Goal: Information Seeking & Learning: Learn about a topic

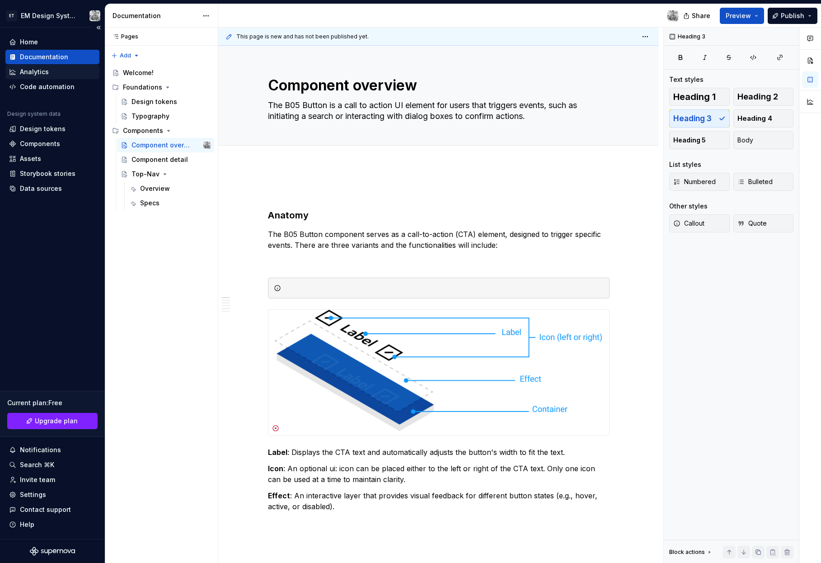
scroll to position [22, 0]
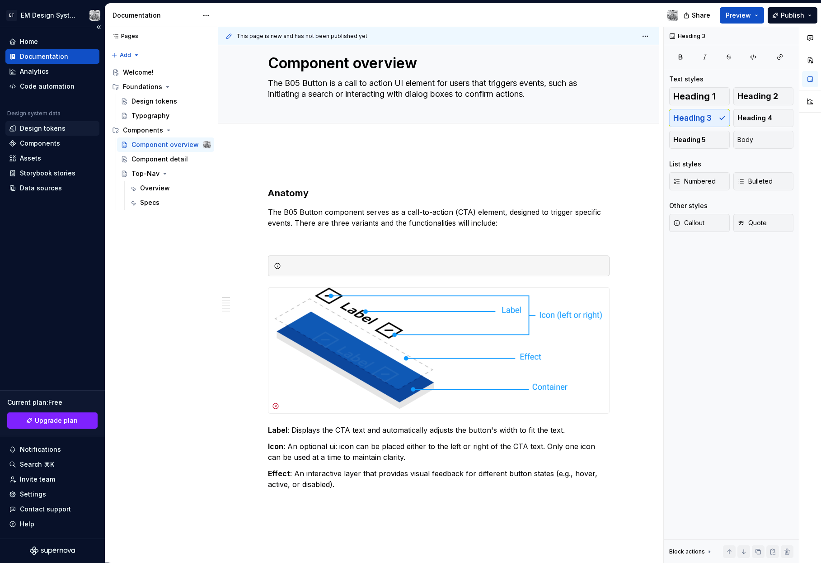
click at [39, 127] on div "Design tokens" at bounding box center [43, 128] width 46 height 9
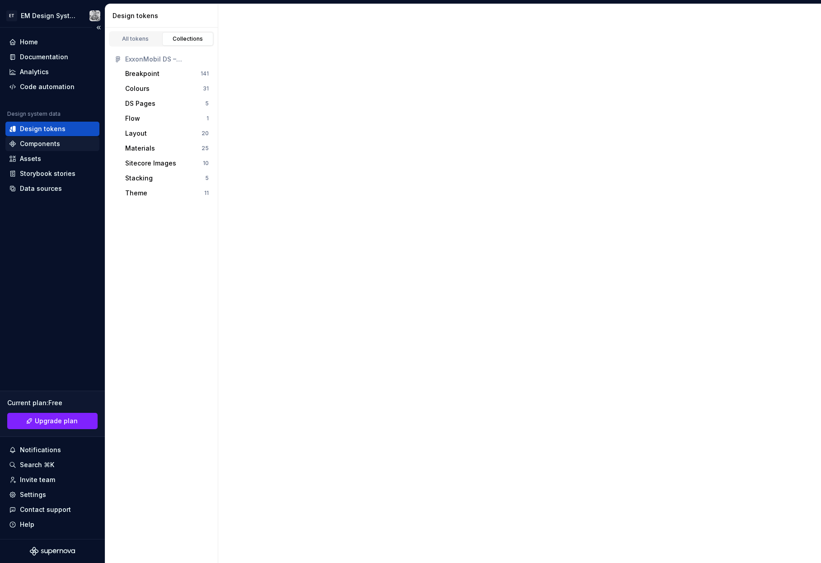
click at [32, 146] on div "Components" at bounding box center [40, 143] width 40 height 9
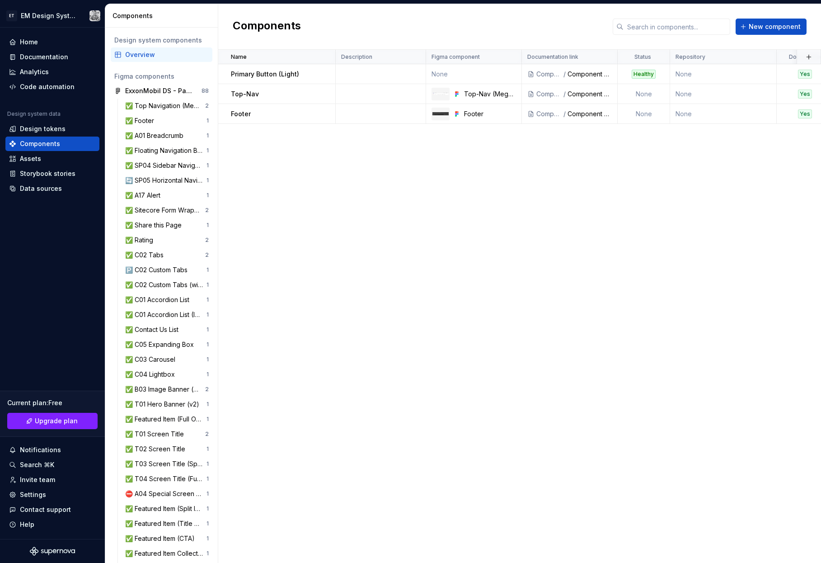
click at [357, 268] on div "Name Description Figma component Documentation link Status Repository Documente…" at bounding box center [519, 306] width 603 height 513
click at [54, 163] on div "Assets" at bounding box center [52, 158] width 87 height 9
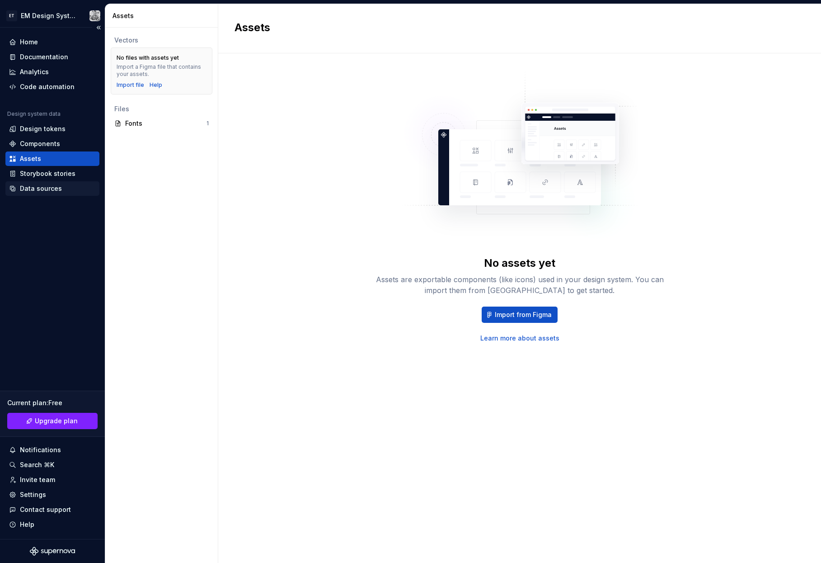
click at [43, 188] on div "Data sources" at bounding box center [41, 188] width 42 height 9
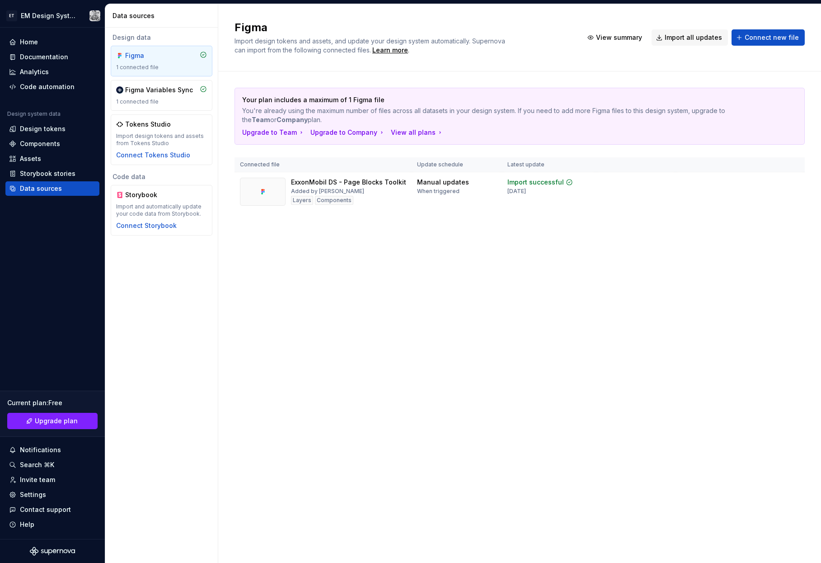
click at [342, 314] on div "Figma Import design tokens and assets, and update your design system automatica…" at bounding box center [519, 283] width 603 height 559
click at [157, 93] on div "Figma Variables Sync" at bounding box center [159, 89] width 68 height 9
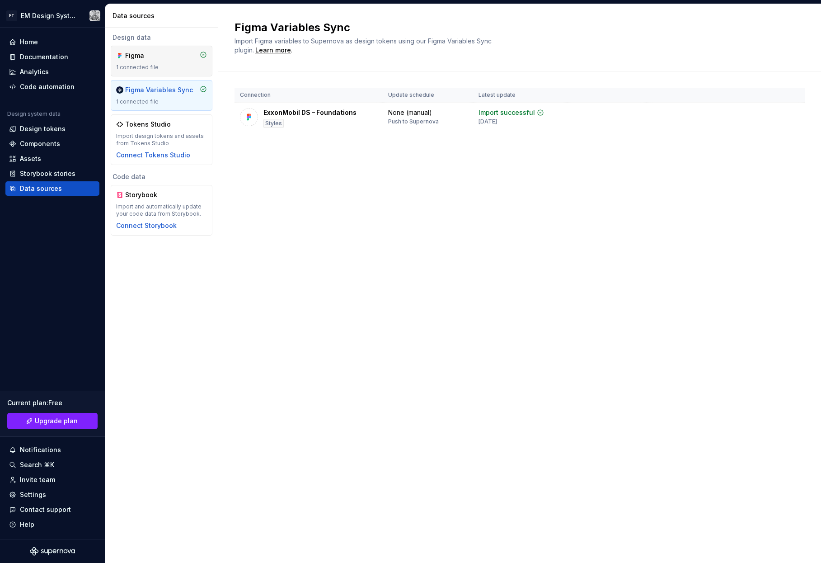
click at [158, 66] on div "1 connected file" at bounding box center [161, 67] width 91 height 7
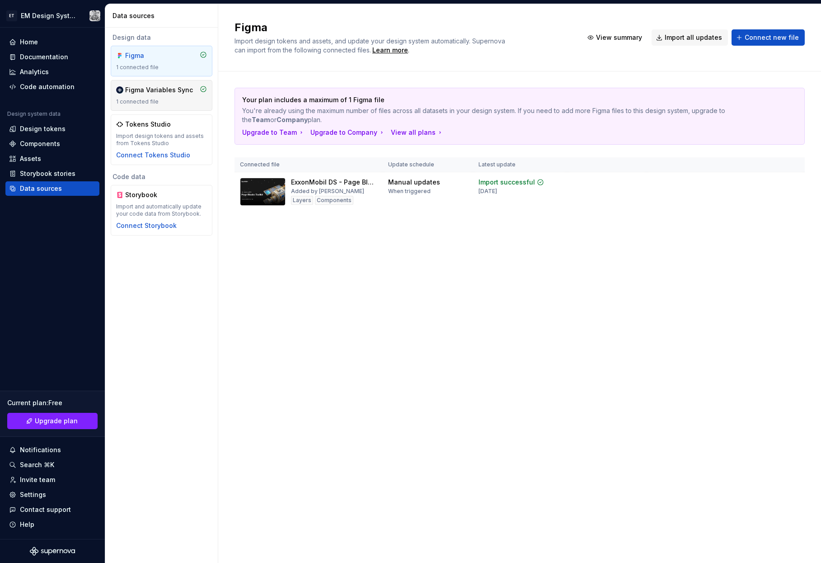
click at [155, 97] on div "Figma Variables Sync 1 connected file" at bounding box center [161, 95] width 91 height 20
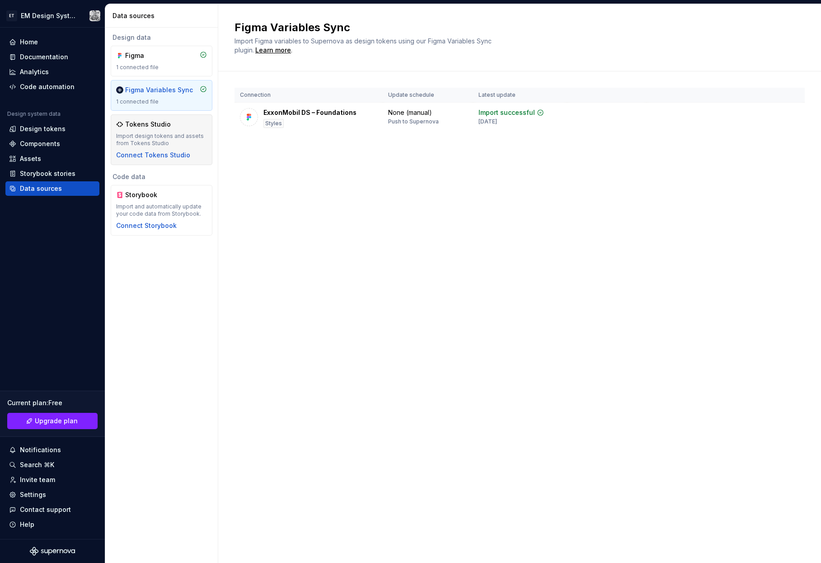
click at [177, 126] on div "Tokens Studio" at bounding box center [161, 124] width 91 height 9
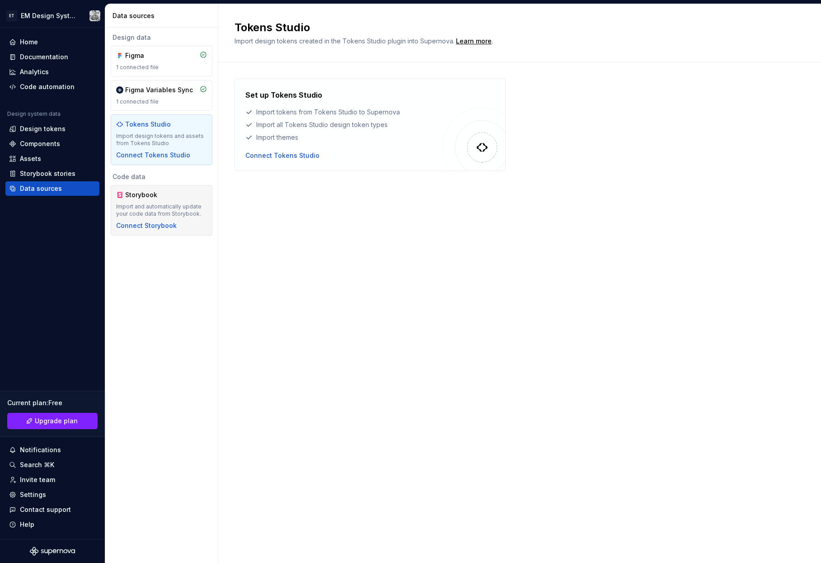
click at [186, 192] on div "Storybook" at bounding box center [161, 194] width 91 height 9
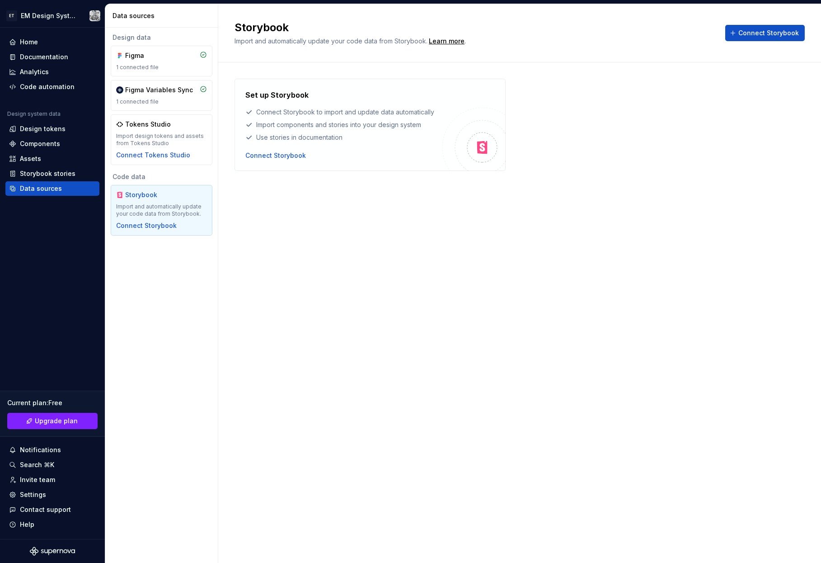
click at [266, 275] on div "Storybook Import and automatically update your code data from Storybook. Learn …" at bounding box center [519, 283] width 603 height 559
drag, startPoint x: 197, startPoint y: 294, endPoint x: 192, endPoint y: 296, distance: 5.3
click at [197, 294] on div "Design data Figma 1 connected file Figma Variables Sync 1 connected file Tokens…" at bounding box center [161, 295] width 113 height 535
click at [167, 298] on div "Design data Figma 1 connected file Figma Variables Sync 1 connected file Tokens…" at bounding box center [161, 295] width 113 height 535
drag, startPoint x: 163, startPoint y: 277, endPoint x: 172, endPoint y: 144, distance: 133.2
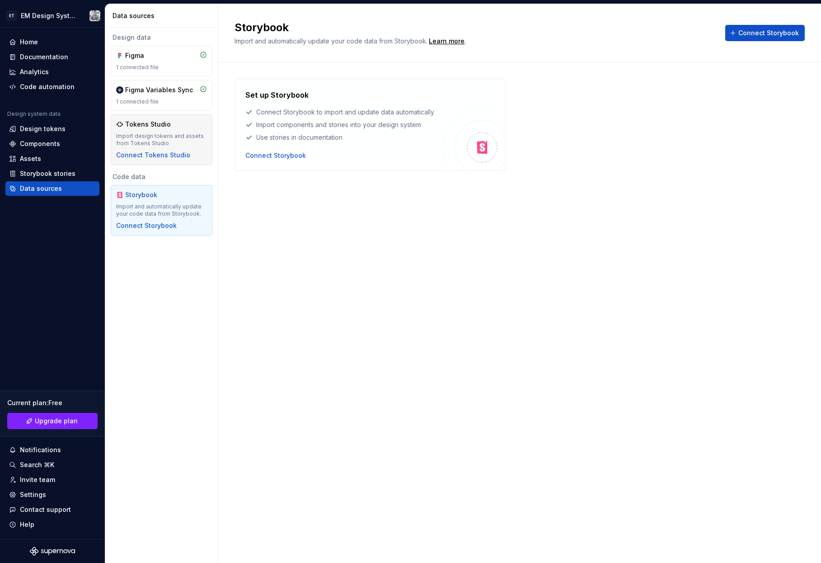
click at [167, 259] on div "Design data Figma 1 connected file Figma Variables Sync 1 connected file Tokens…" at bounding box center [161, 295] width 113 height 535
click at [167, 58] on div "Figma" at bounding box center [146, 55] width 43 height 9
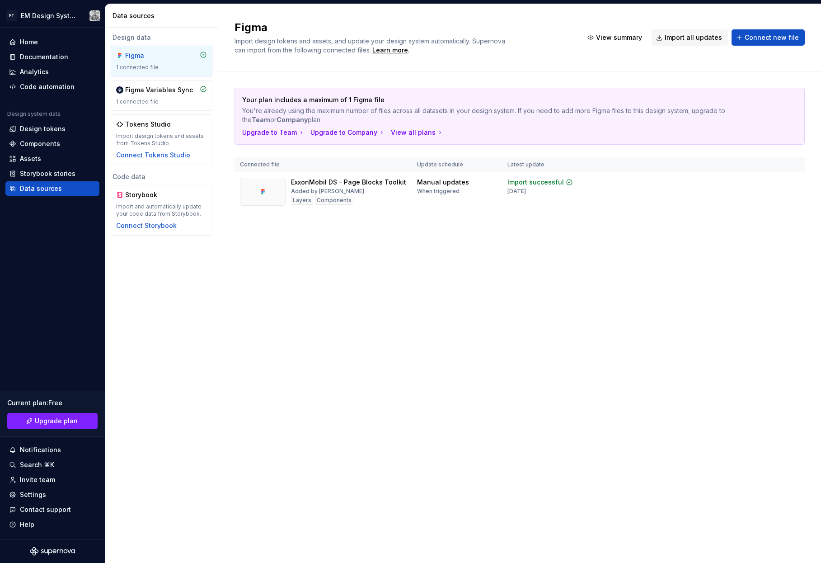
click at [282, 262] on div "Figma Import design tokens and assets, and update your design system automatica…" at bounding box center [519, 283] width 603 height 559
click at [34, 161] on div "Assets" at bounding box center [30, 158] width 21 height 9
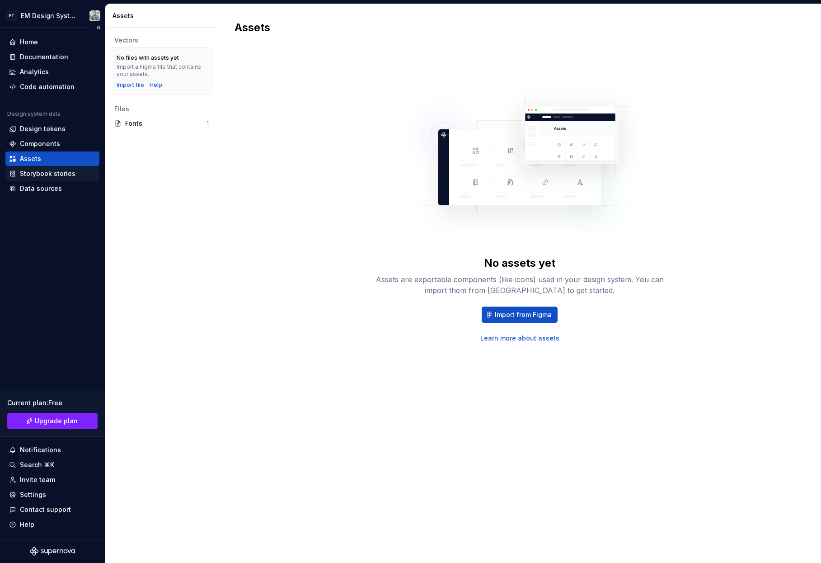
click at [48, 173] on div "Storybook stories" at bounding box center [48, 173] width 56 height 9
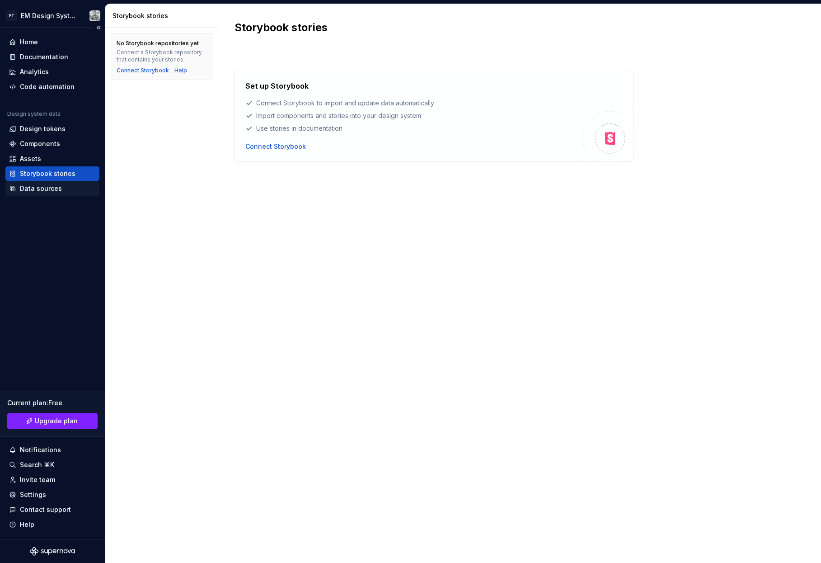
click at [33, 188] on div "Data sources" at bounding box center [41, 188] width 42 height 9
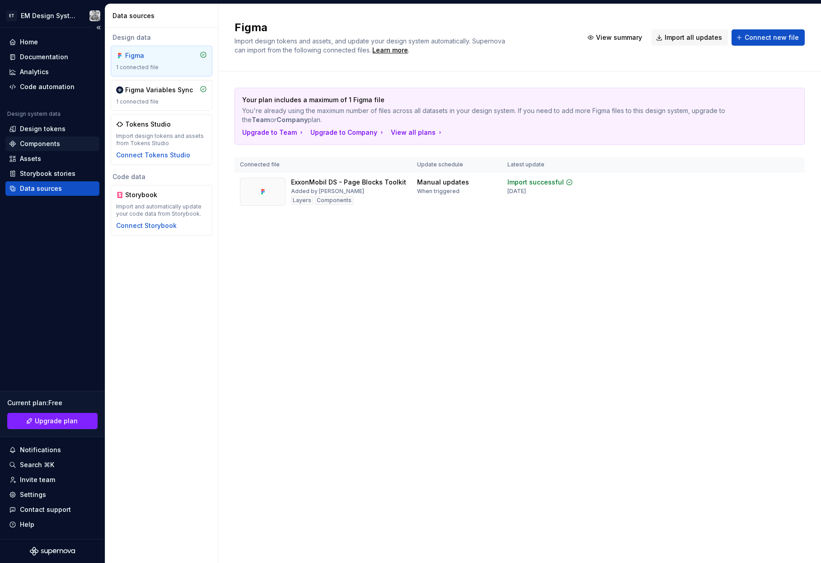
click at [32, 143] on div "Components" at bounding box center [40, 143] width 40 height 9
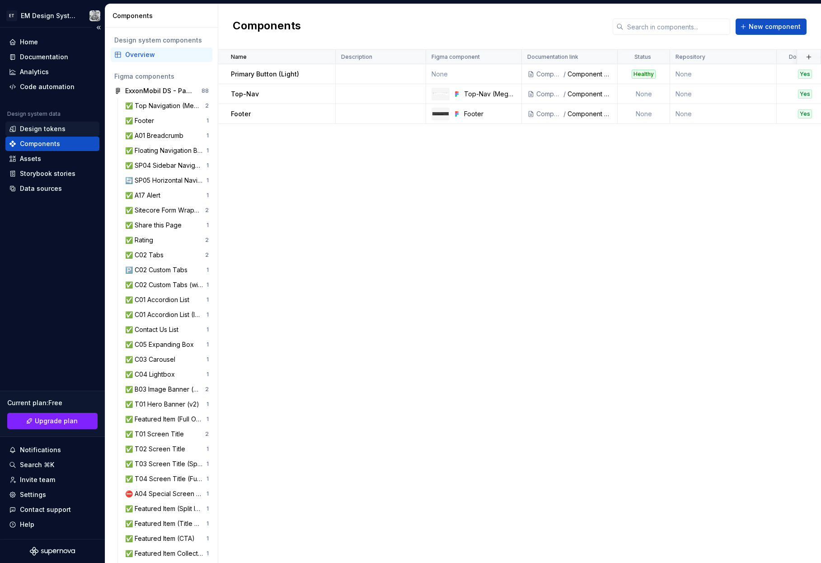
click at [49, 131] on div "Design tokens" at bounding box center [43, 128] width 46 height 9
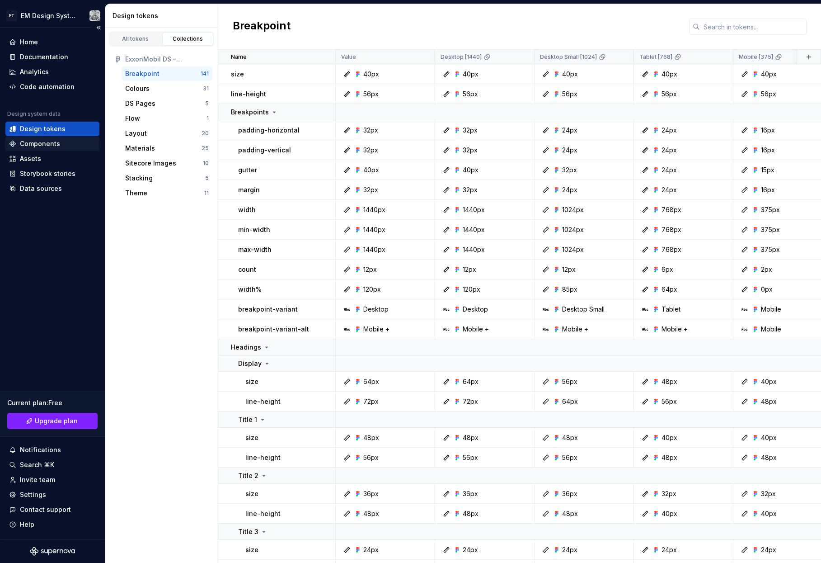
click at [34, 144] on div "Components" at bounding box center [40, 143] width 40 height 9
click at [38, 145] on div "Components" at bounding box center [40, 143] width 40 height 9
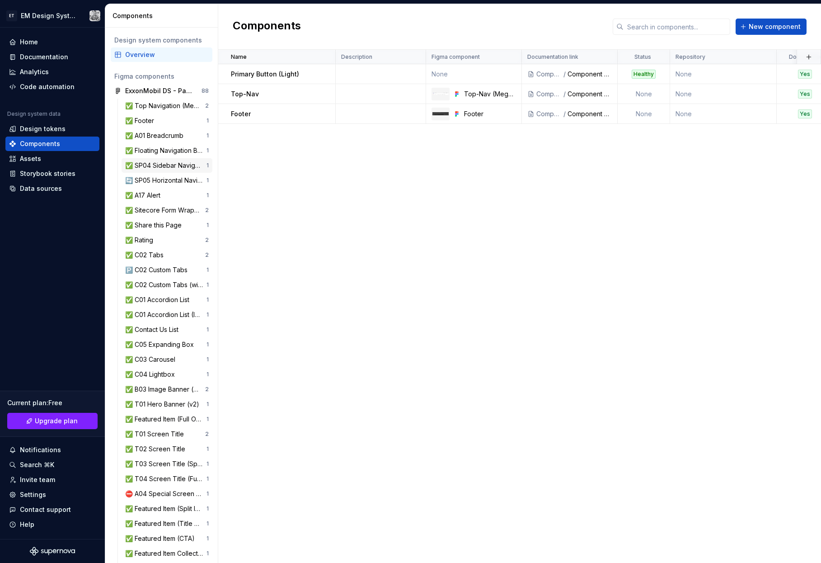
click at [155, 162] on div "✅ SP04 Sidebar Navigation" at bounding box center [165, 165] width 81 height 9
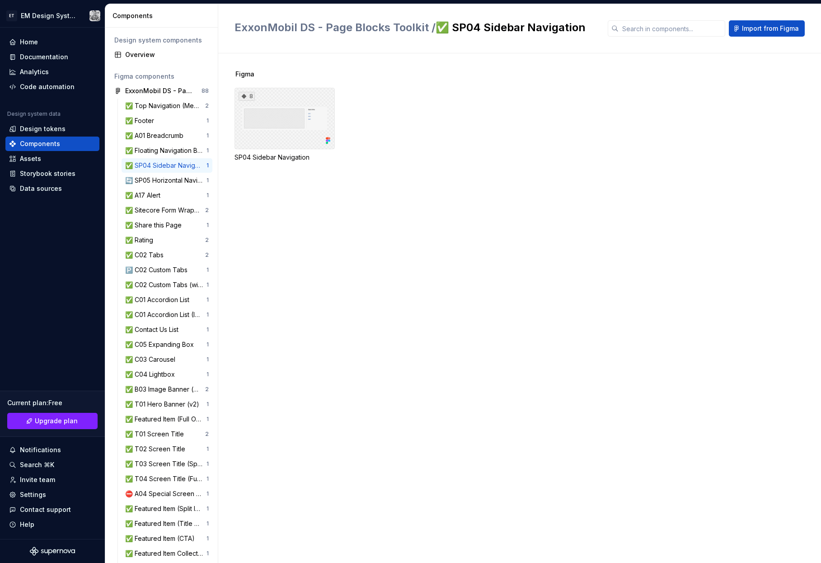
click at [287, 118] on div "8" at bounding box center [285, 118] width 100 height 61
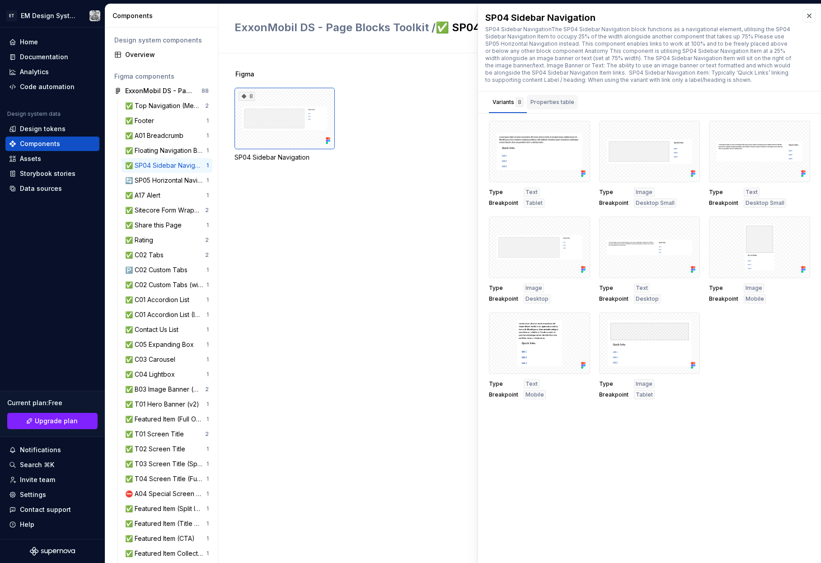
click at [546, 104] on div "Properties table" at bounding box center [553, 102] width 44 height 9
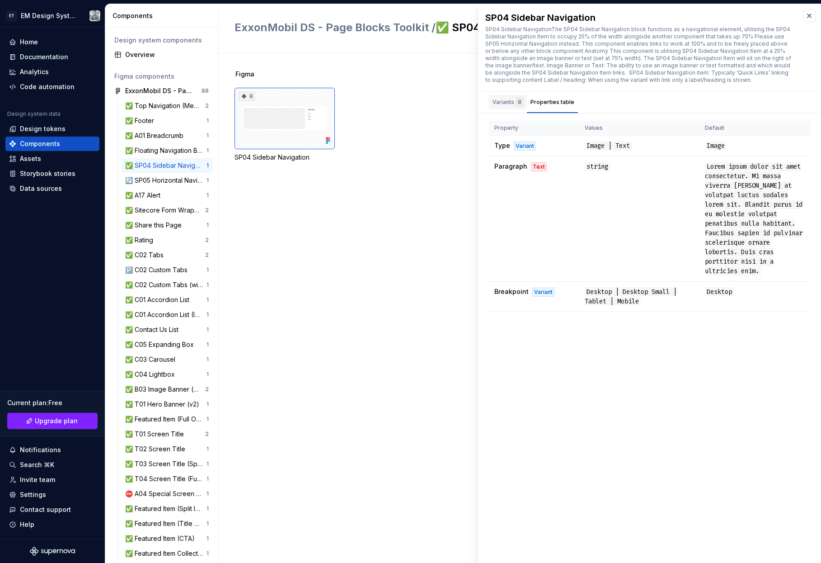
click at [508, 100] on div "Variants 8" at bounding box center [508, 102] width 31 height 9
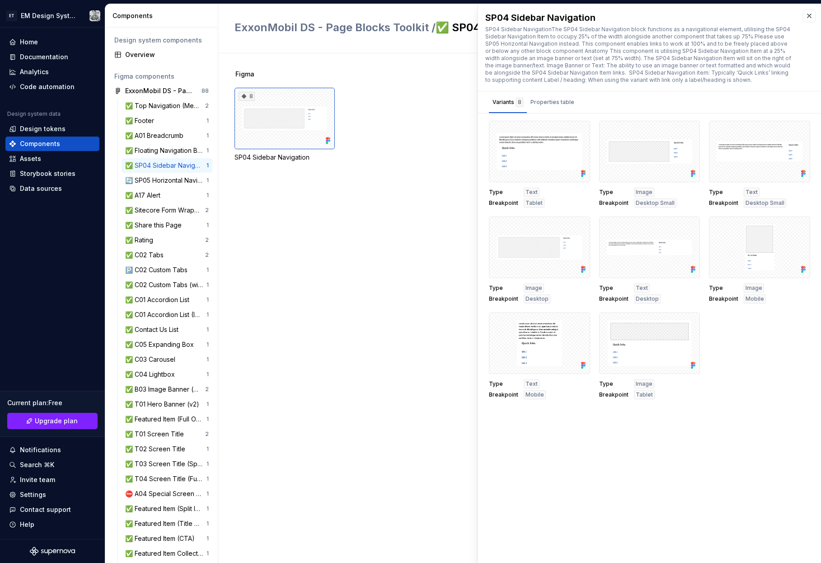
click at [622, 35] on div "SP04 Sidebar NavigationThe SP04 Sidebar Navigation block functions as a navigat…" at bounding box center [639, 55] width 309 height 58
click at [629, 19] on div "SP04 Sidebar Navigation" at bounding box center [639, 17] width 309 height 13
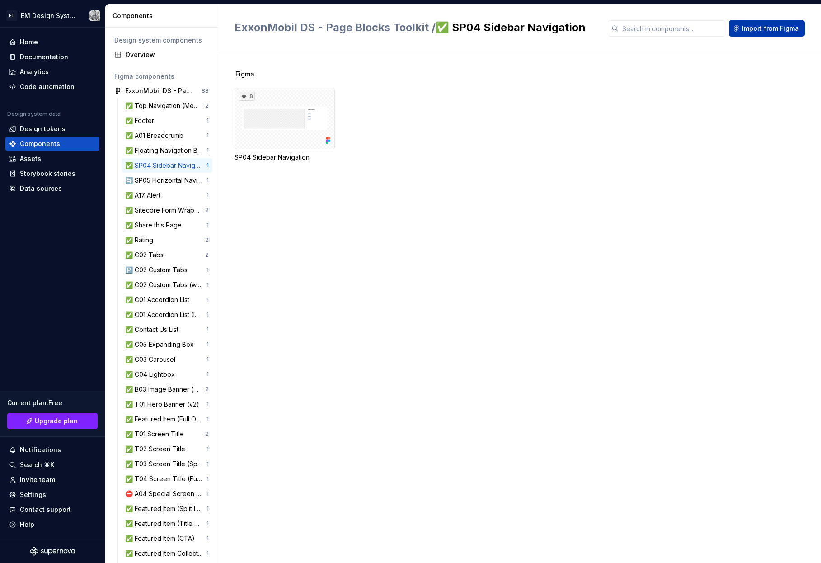
click at [750, 33] on button "Import from Figma" at bounding box center [767, 28] width 76 height 16
click at [154, 58] on div "Overview" at bounding box center [167, 54] width 84 height 9
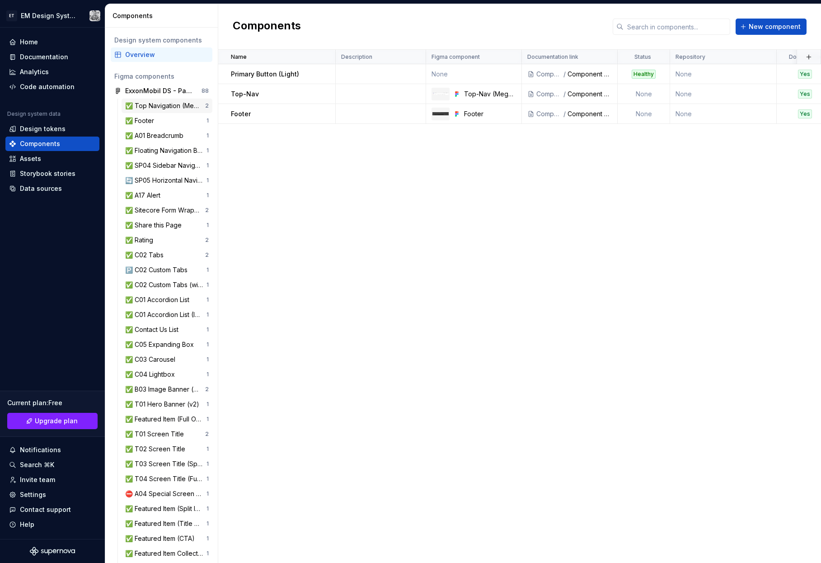
click at [147, 99] on div "✅ Top Navigation (Mega Menu + Search) 2" at bounding box center [167, 106] width 91 height 14
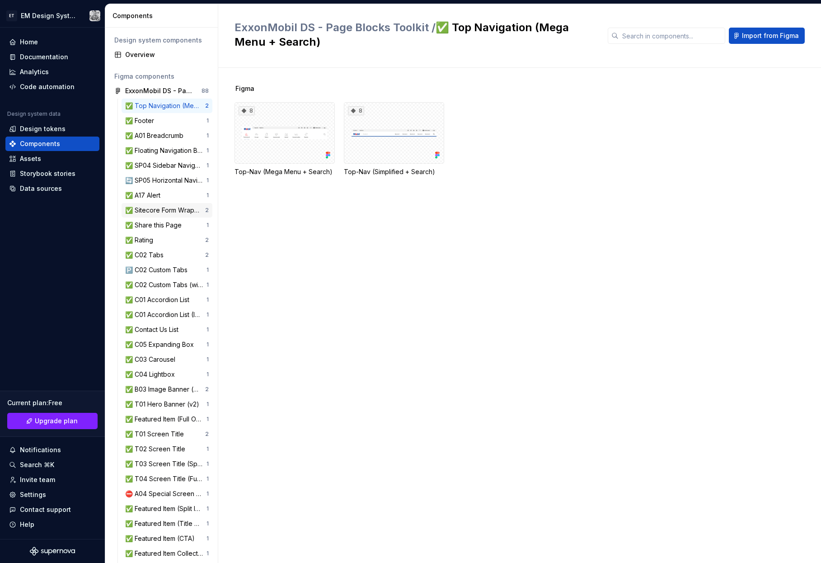
click at [149, 213] on div "✅ Sitecore Form Wrapper" at bounding box center [165, 210] width 80 height 9
click at [164, 207] on div "✅ Sitecore Form Wrapper" at bounding box center [165, 210] width 80 height 9
click at [175, 206] on div "✅ Sitecore Form Wrapper" at bounding box center [165, 210] width 80 height 9
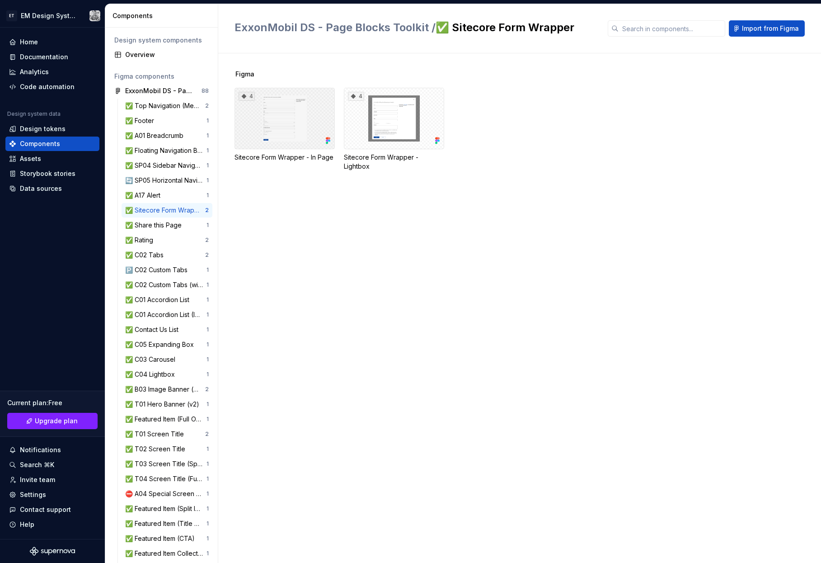
click at [294, 125] on div "4" at bounding box center [285, 118] width 100 height 61
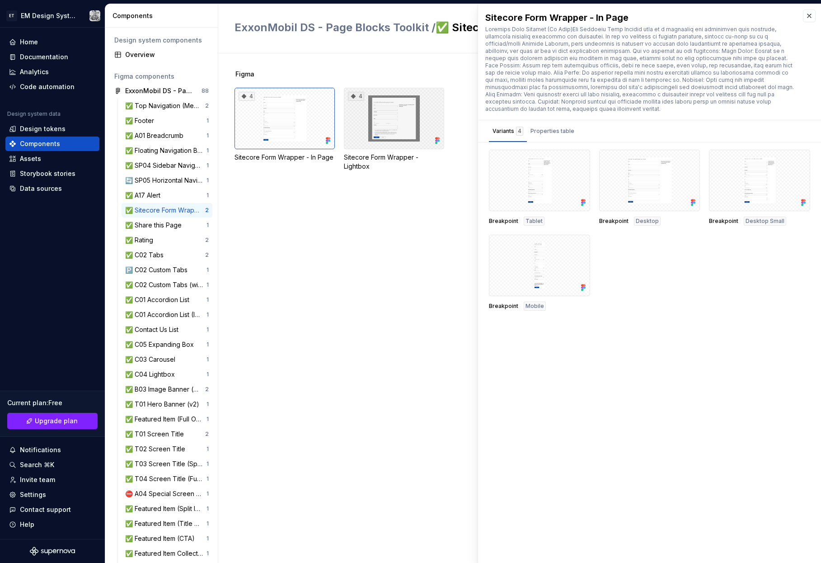
click at [365, 131] on div "4" at bounding box center [394, 118] width 100 height 61
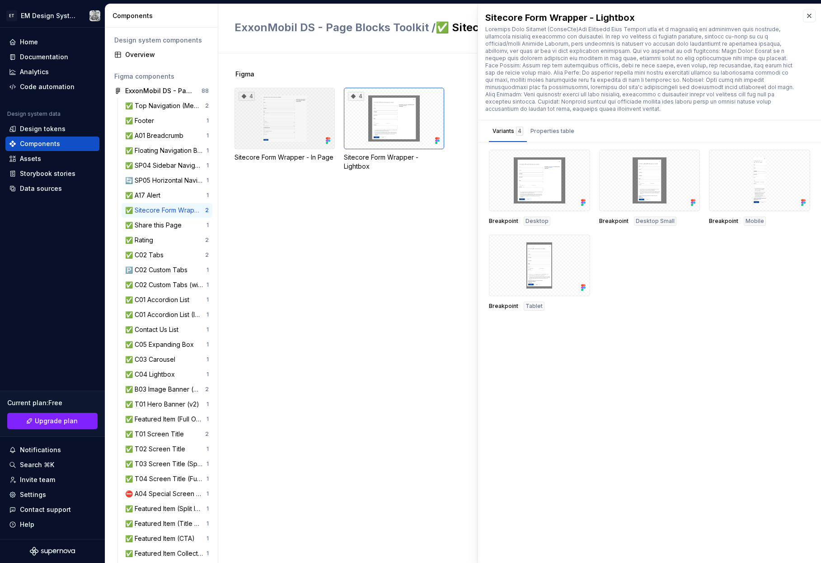
click at [315, 132] on div "4" at bounding box center [285, 118] width 100 height 61
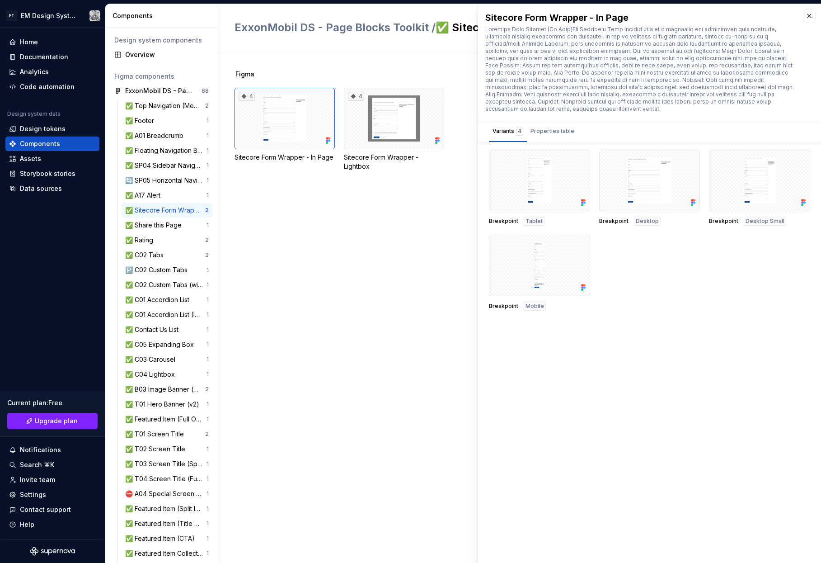
click at [272, 206] on div "Figma 4 Sitecore Form Wrapper - In Page 4 Sitecore Form Wrapper - Lightbox" at bounding box center [528, 307] width 587 height 509
drag, startPoint x: 286, startPoint y: 124, endPoint x: 330, endPoint y: 204, distance: 91.6
click at [315, 179] on div "Figma 4 Sitecore Form Wrapper - In Page 4 Sitecore Form Wrapper - Lightbox" at bounding box center [528, 131] width 587 height 123
click at [329, 219] on div "Figma 4 Sitecore Form Wrapper - In Page 4 Sitecore Form Wrapper - Lightbox" at bounding box center [528, 307] width 587 height 509
click at [247, 93] on icon at bounding box center [243, 96] width 7 height 7
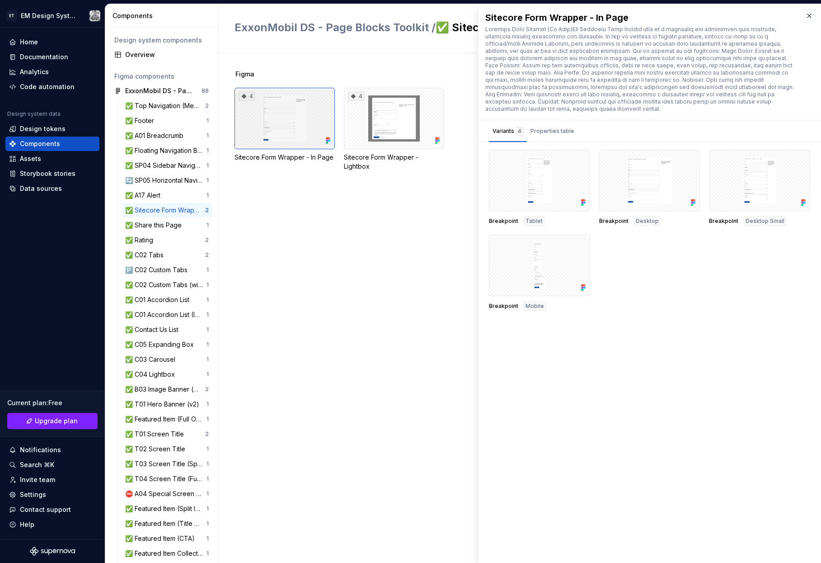
click at [248, 95] on div "4" at bounding box center [247, 96] width 16 height 9
click at [360, 103] on div "4" at bounding box center [394, 118] width 100 height 61
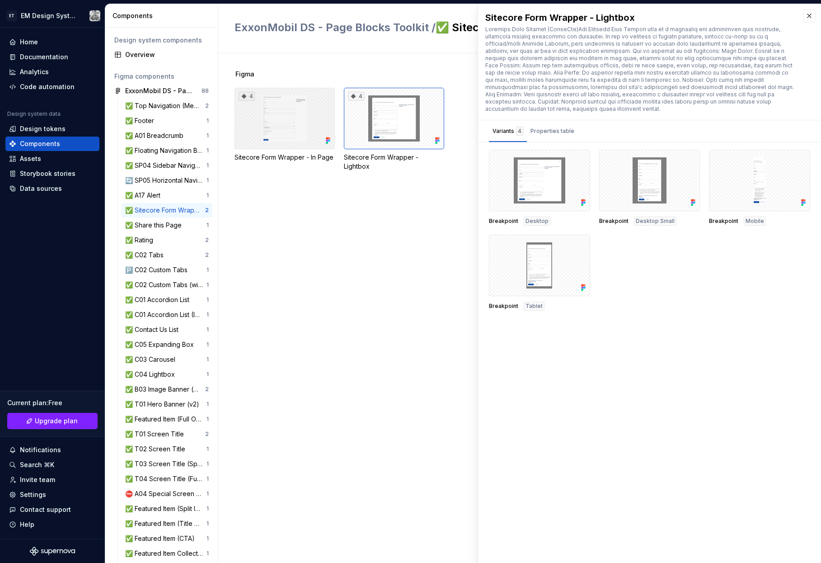
click at [298, 114] on div "4" at bounding box center [285, 118] width 100 height 61
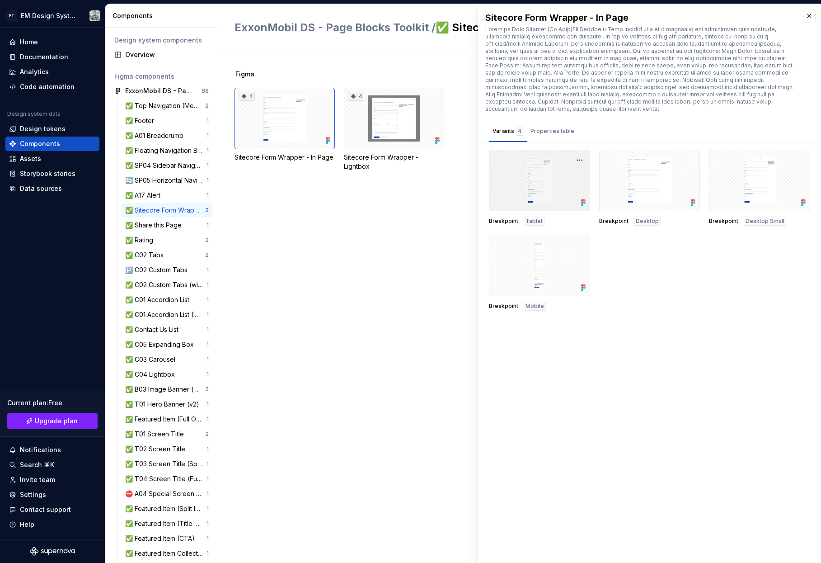
click at [524, 182] on div at bounding box center [539, 180] width 101 height 61
click at [578, 265] on div at bounding box center [539, 265] width 101 height 61
click at [651, 196] on div at bounding box center [649, 180] width 101 height 61
click at [756, 189] on div at bounding box center [759, 180] width 101 height 61
click at [714, 262] on div "Breakpoint Tablet Breakpoint Desktop Breakpoint Desktop Small Breakpoint Mobile" at bounding box center [649, 230] width 321 height 161
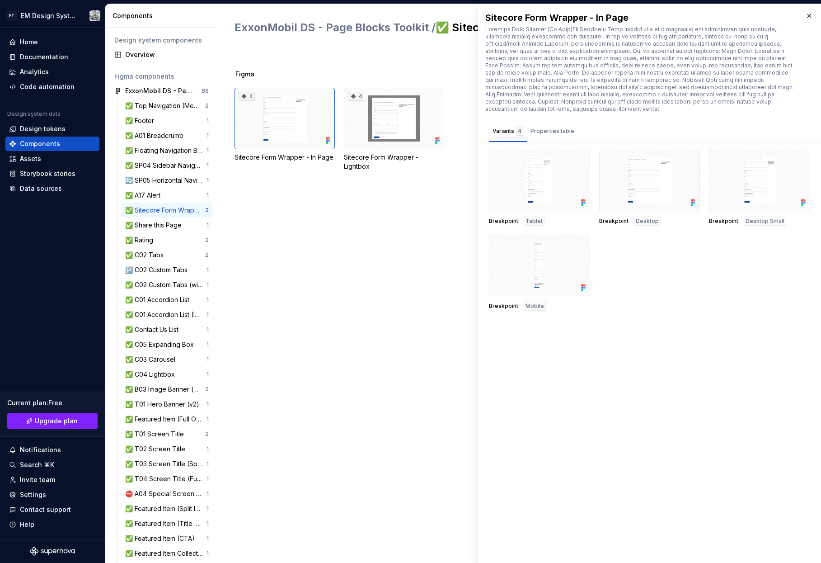
click at [344, 302] on div "Figma 4 Sitecore Form Wrapper - In Page 4 Sitecore Form Wrapper - Lightbox" at bounding box center [528, 307] width 587 height 509
click at [146, 52] on div "Overview" at bounding box center [167, 54] width 84 height 9
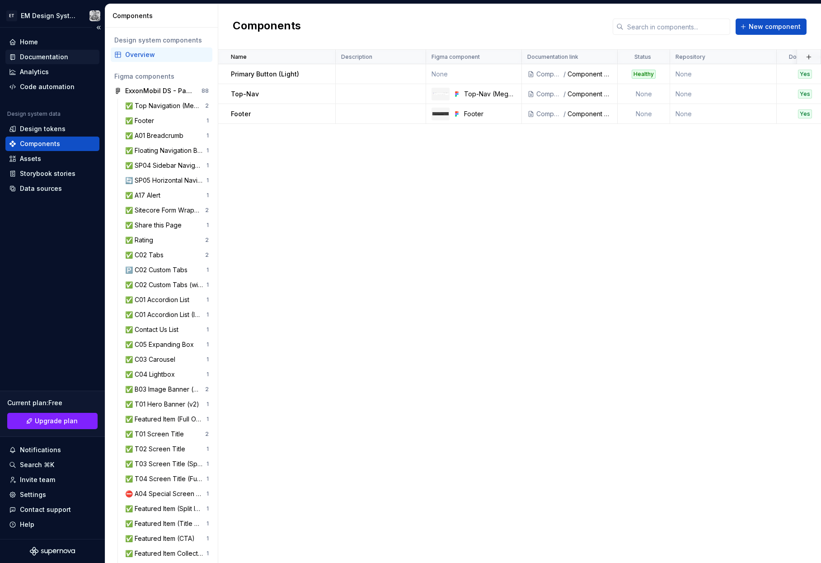
click at [45, 57] on div "Documentation" at bounding box center [44, 56] width 48 height 9
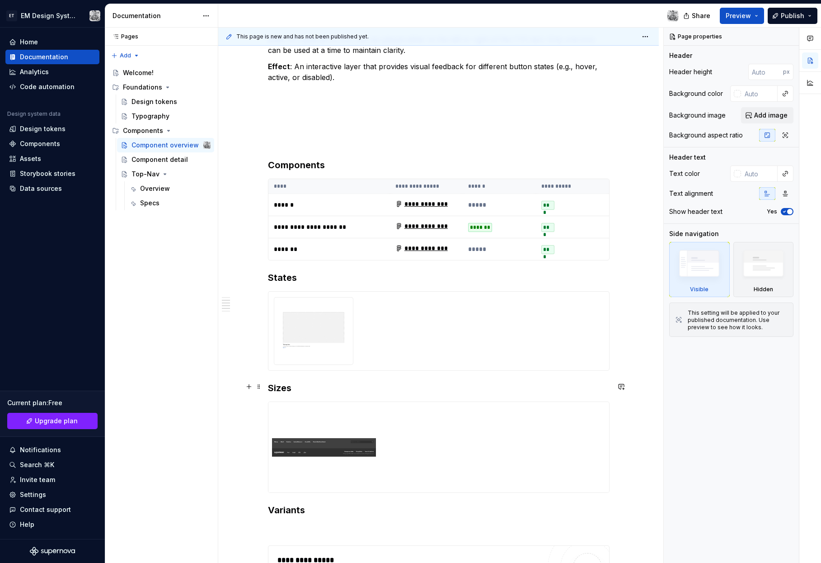
scroll to position [468, 0]
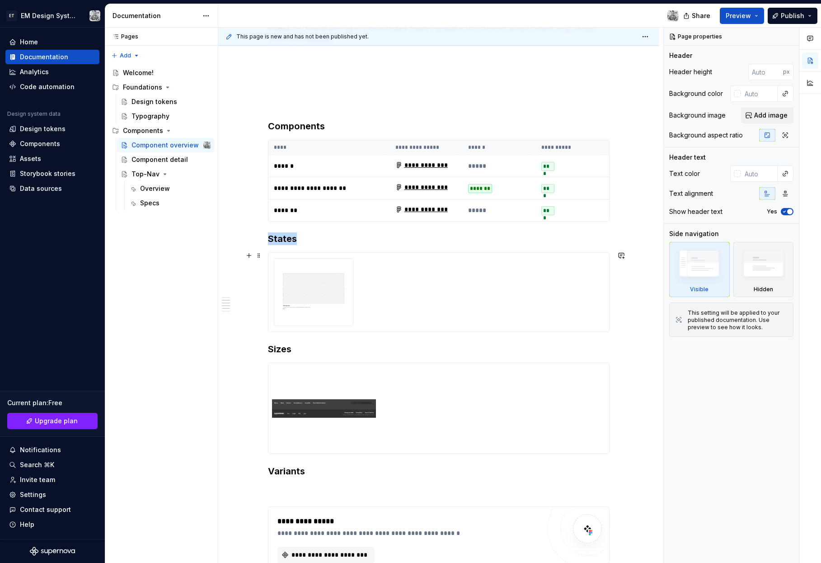
click at [332, 292] on img at bounding box center [314, 291] width 65 height 51
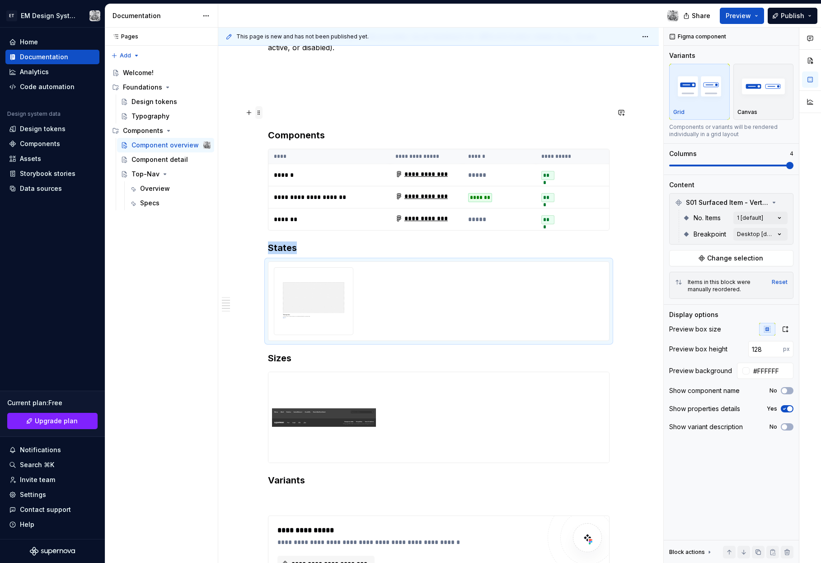
scroll to position [457, 0]
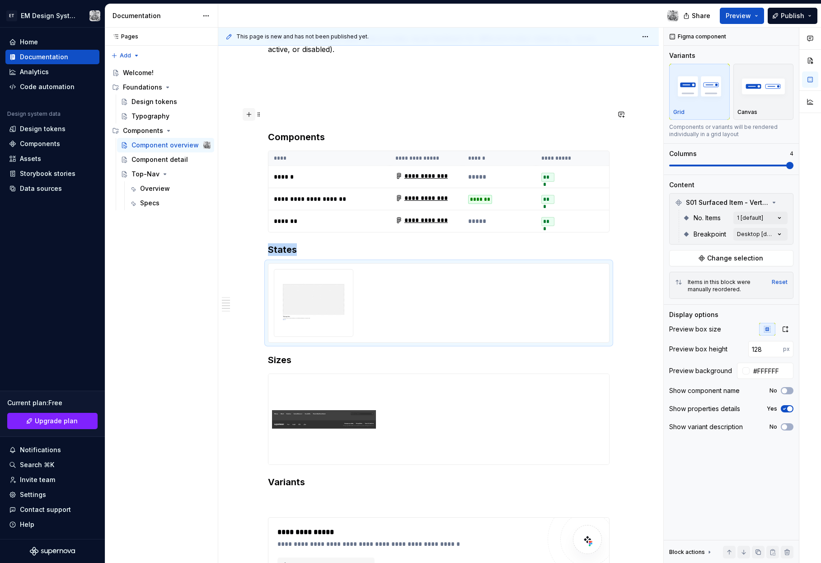
click at [251, 115] on button "button" at bounding box center [249, 114] width 13 height 13
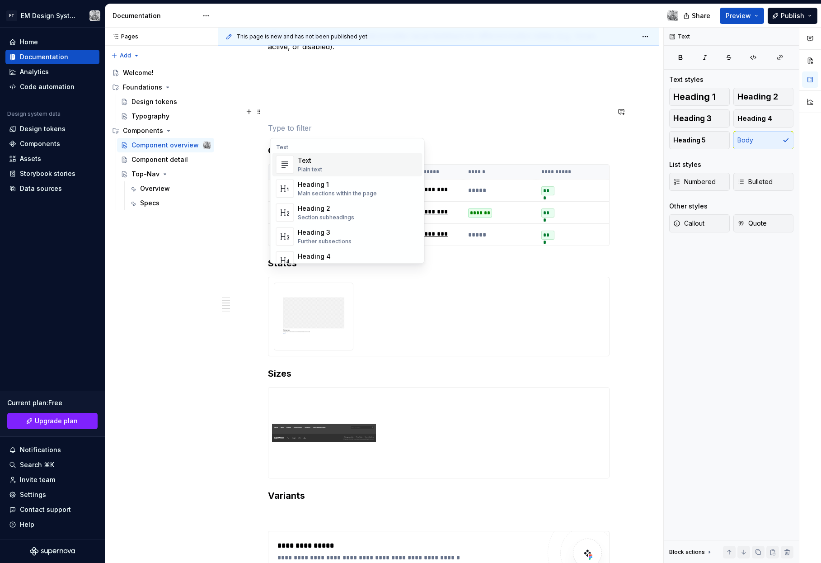
scroll to position [1, 0]
click at [322, 165] on div "Text Plain text" at bounding box center [358, 164] width 121 height 18
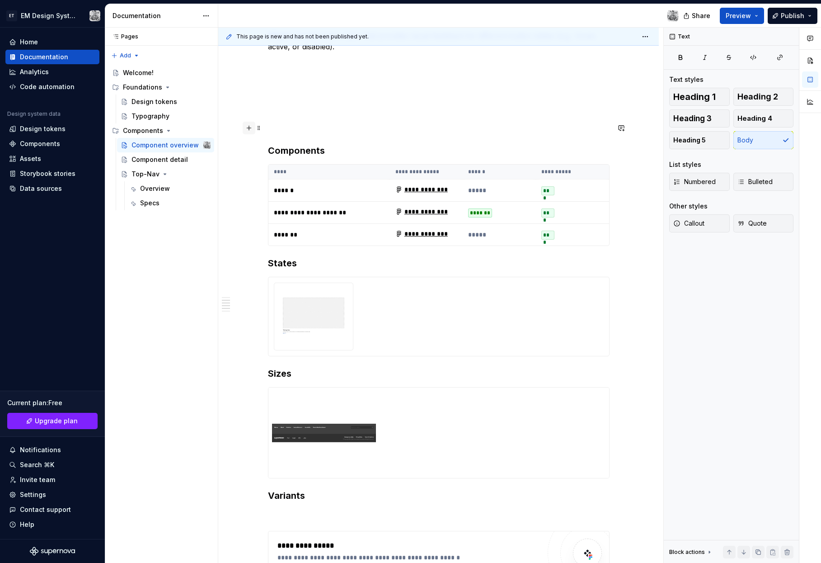
click at [254, 129] on button "button" at bounding box center [249, 128] width 13 height 13
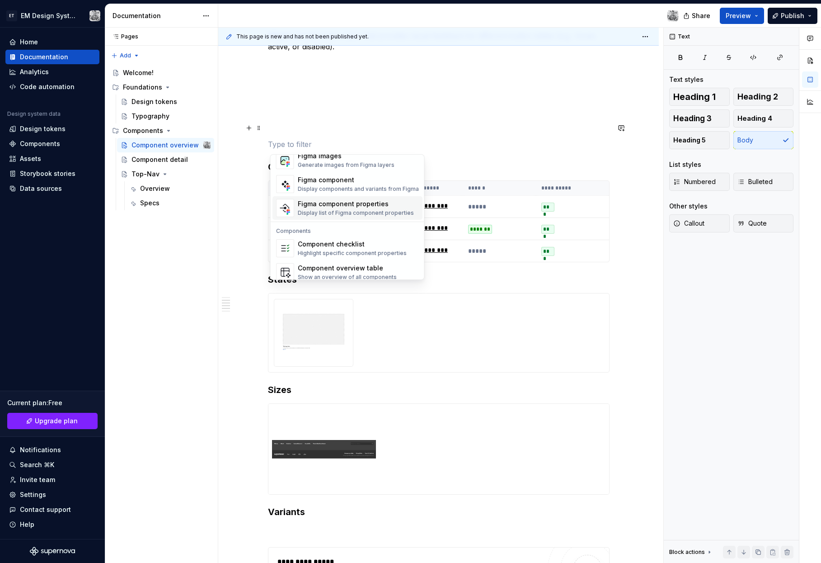
scroll to position [871, 0]
click at [335, 207] on div "Figma component properties Display list of Figma component properties" at bounding box center [356, 205] width 116 height 17
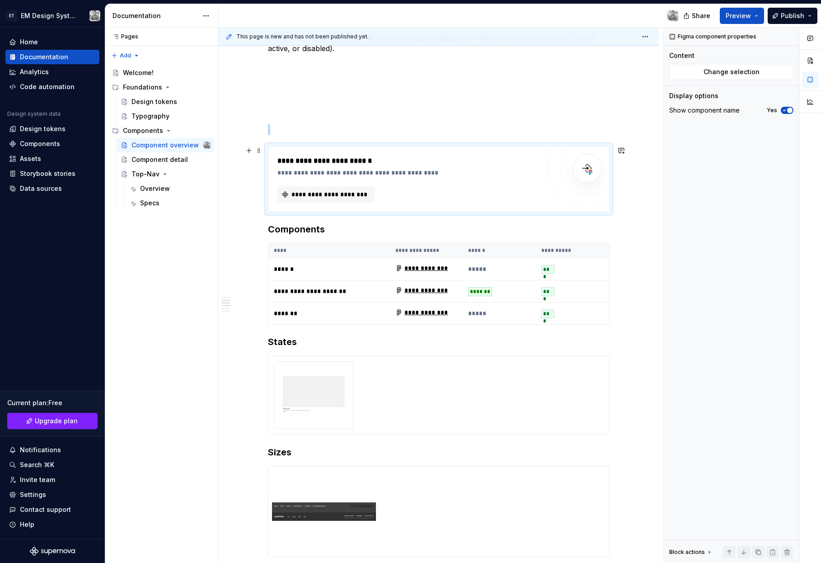
scroll to position [457, 0]
click at [326, 198] on span "**********" at bounding box center [330, 194] width 78 height 9
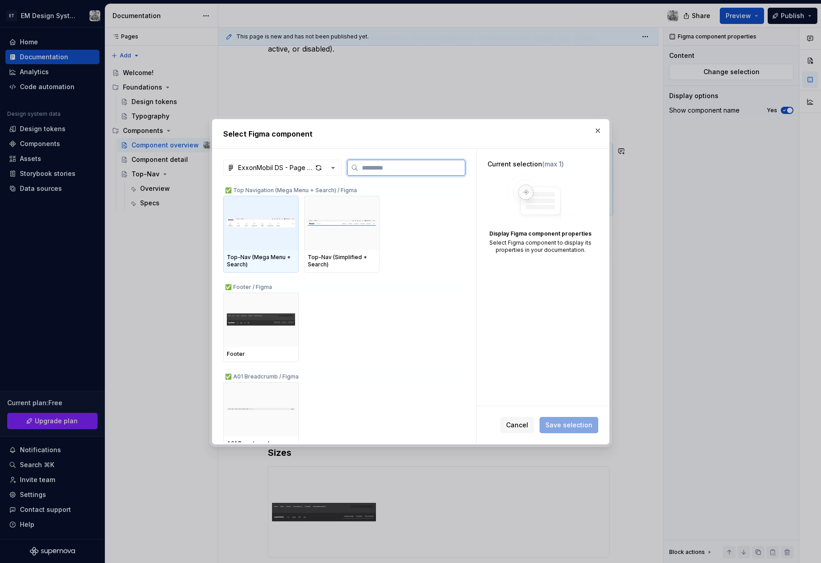
click at [264, 235] on img at bounding box center [261, 222] width 68 height 47
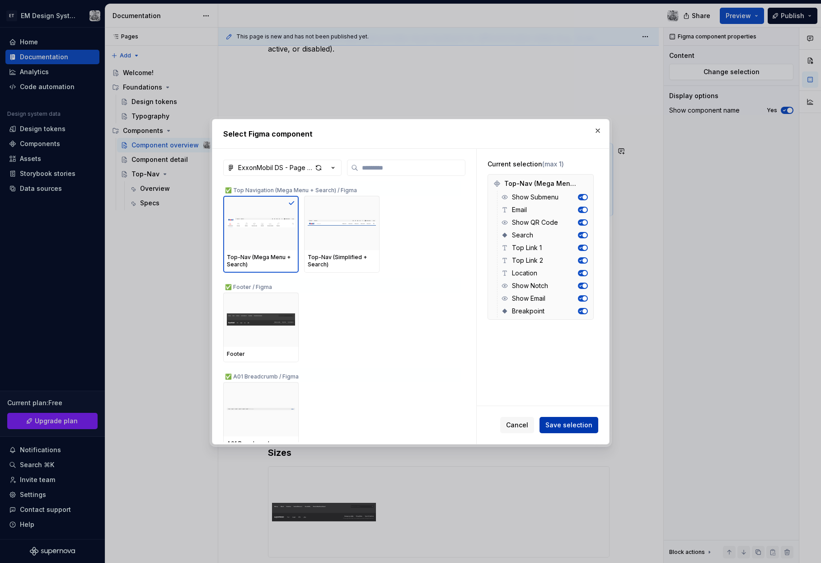
click at [578, 430] on button "Save selection" at bounding box center [569, 425] width 59 height 16
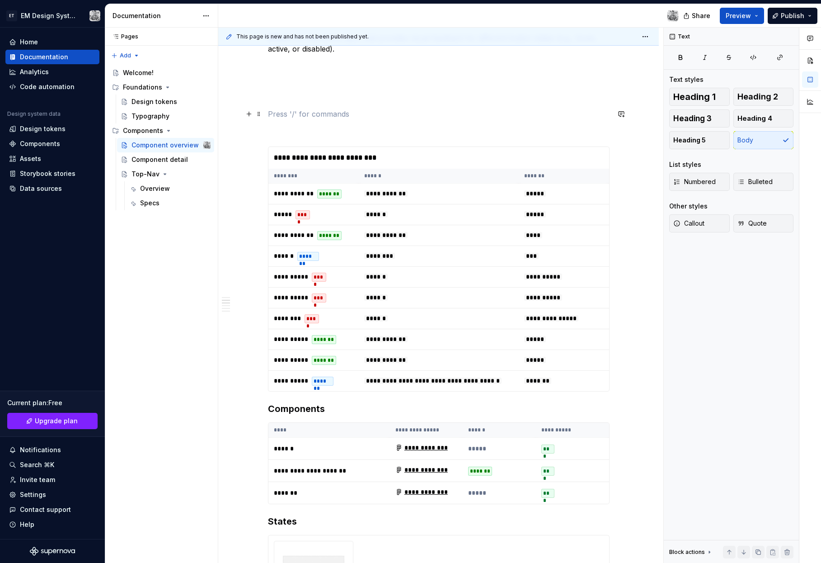
click at [359, 110] on p at bounding box center [439, 113] width 342 height 11
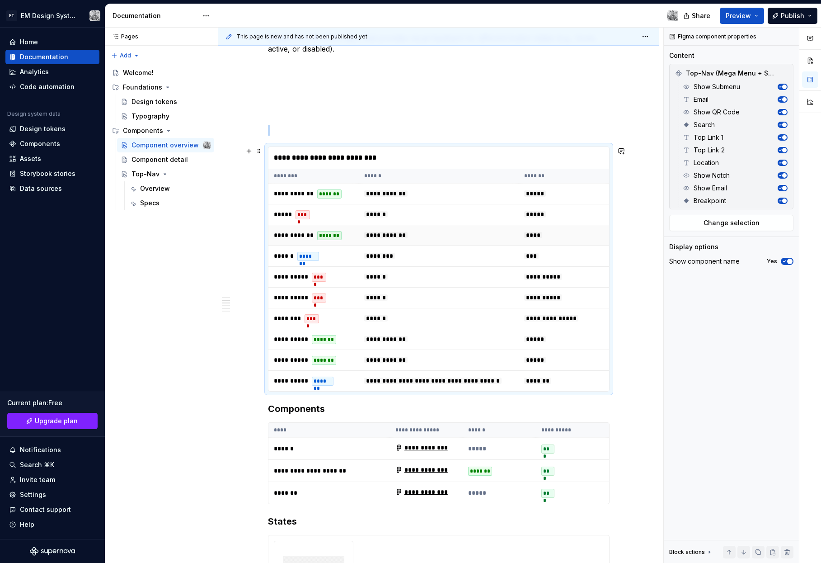
click at [380, 245] on td "**********" at bounding box center [439, 235] width 160 height 21
click at [782, 112] on icon "button" at bounding box center [780, 112] width 5 height 5
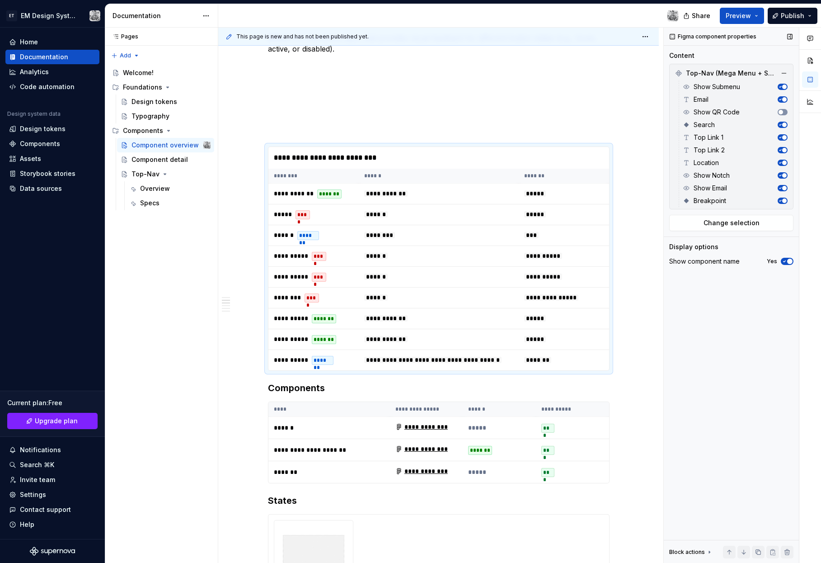
click at [782, 112] on span "button" at bounding box center [781, 112] width 5 height 5
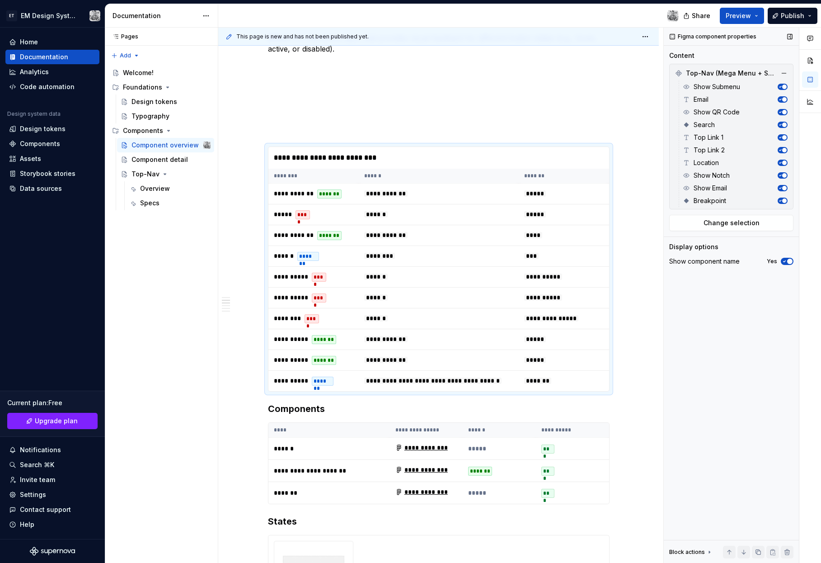
click at [786, 259] on icon "button" at bounding box center [784, 260] width 7 height 5
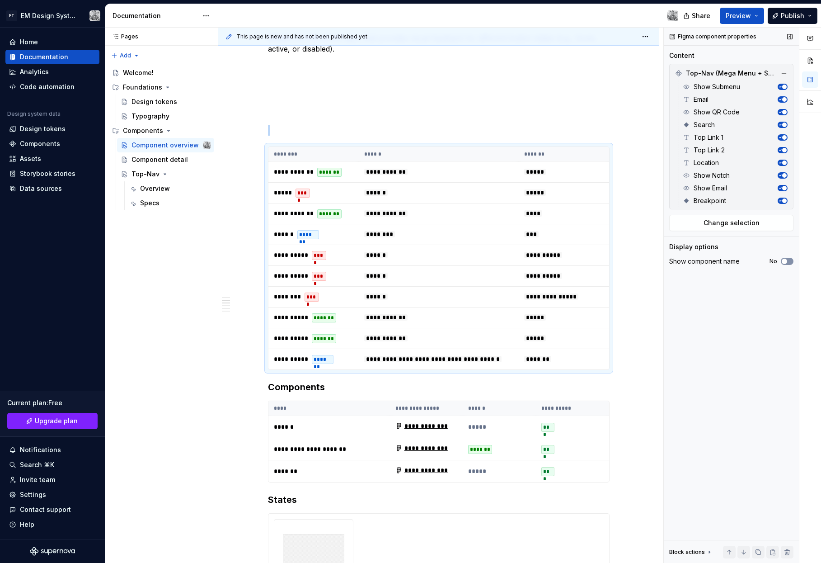
click at [786, 259] on span "button" at bounding box center [784, 260] width 5 height 5
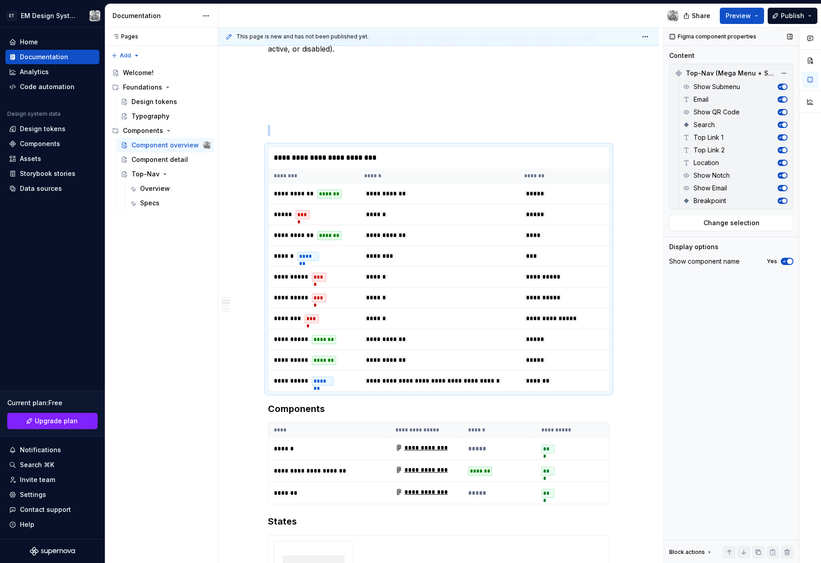
click at [786, 259] on icon "button" at bounding box center [784, 260] width 7 height 5
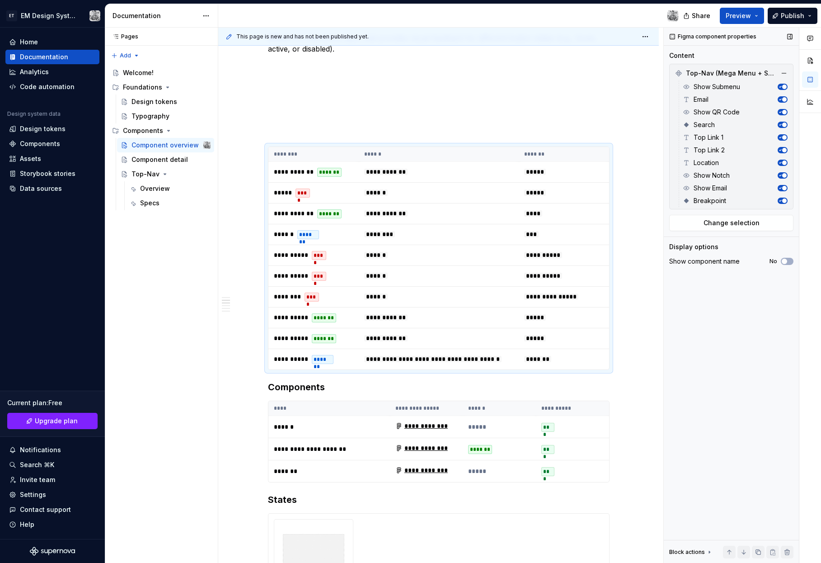
click at [749, 302] on div "Figma component properties Content Top-Nav (Mega Menu + Search) Show Submenu Em…" at bounding box center [731, 295] width 135 height 535
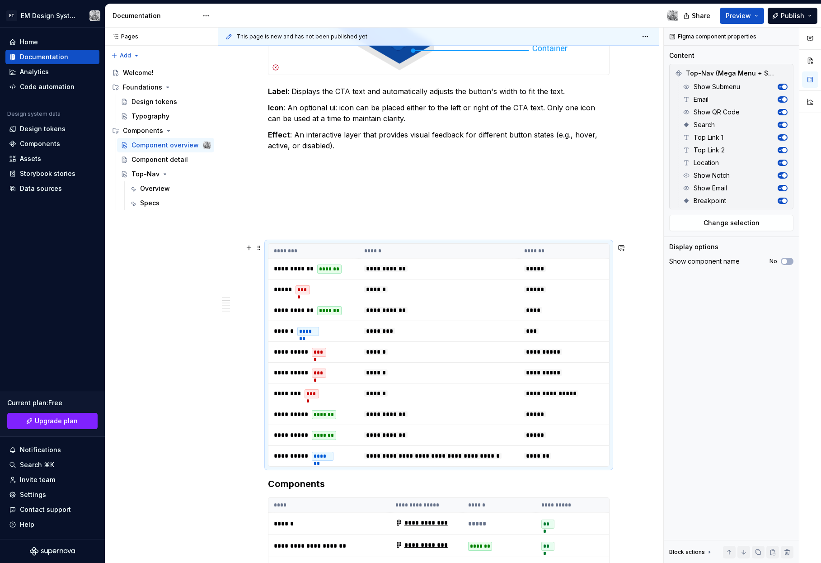
scroll to position [341, 0]
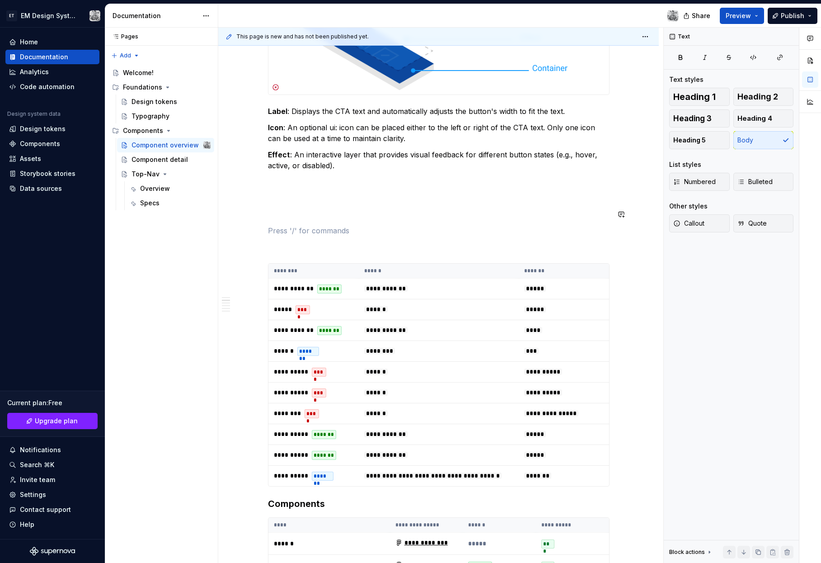
click at [403, 221] on div "**********" at bounding box center [439, 495] width 342 height 1298
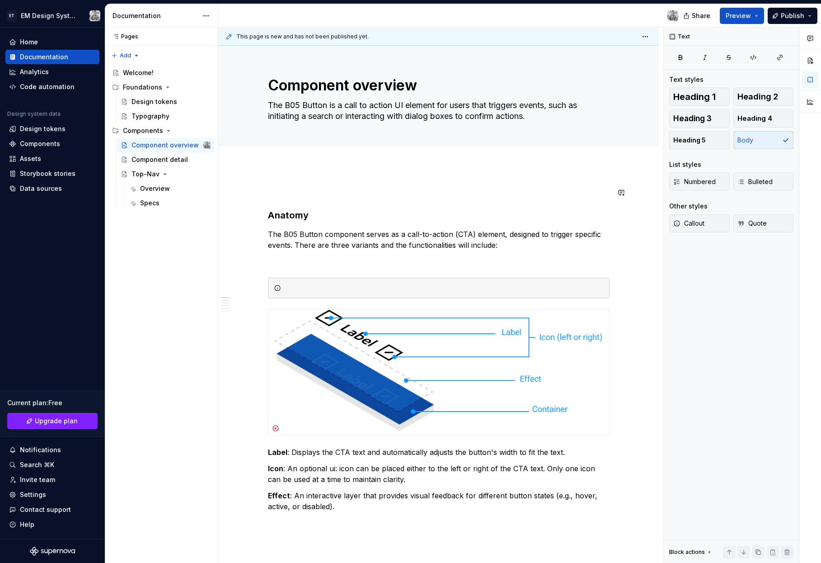
scroll to position [0, 0]
click at [250, 194] on button "button" at bounding box center [249, 192] width 13 height 13
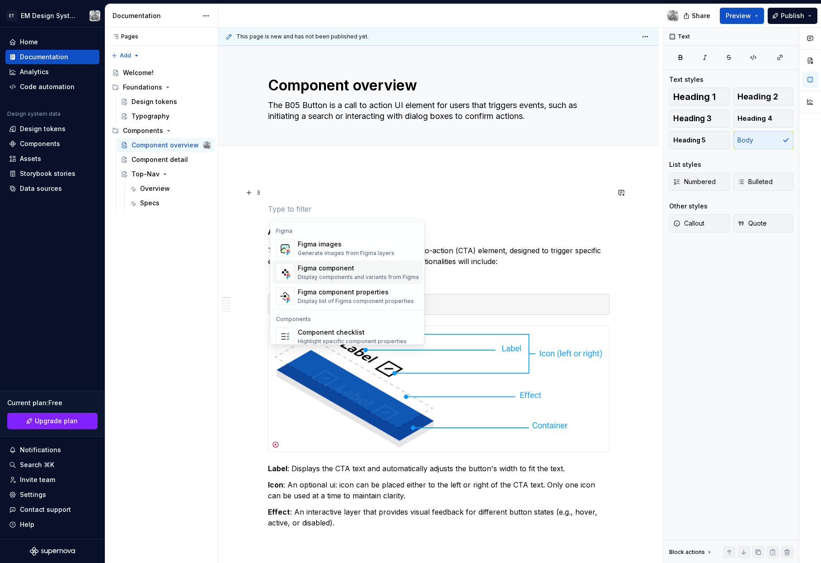
scroll to position [847, 0]
click at [347, 269] on div "Figma component" at bounding box center [358, 266] width 121 height 9
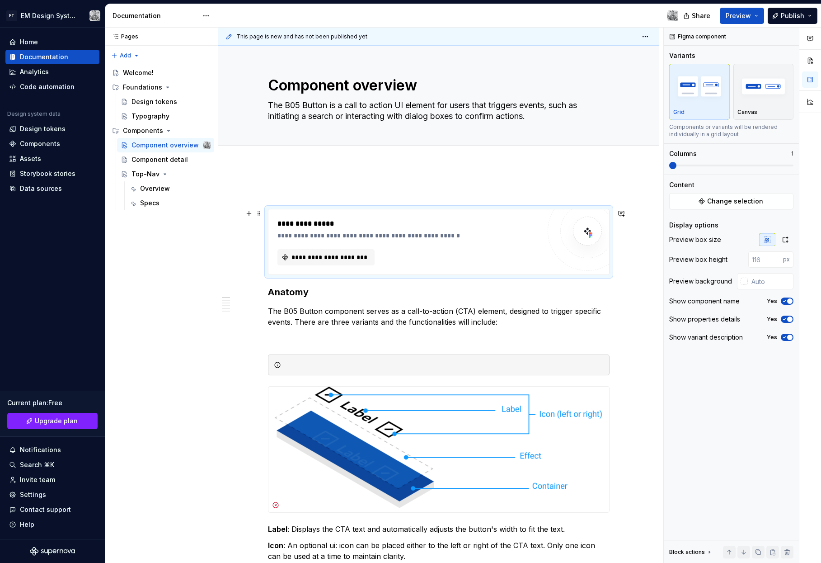
scroll to position [1, 0]
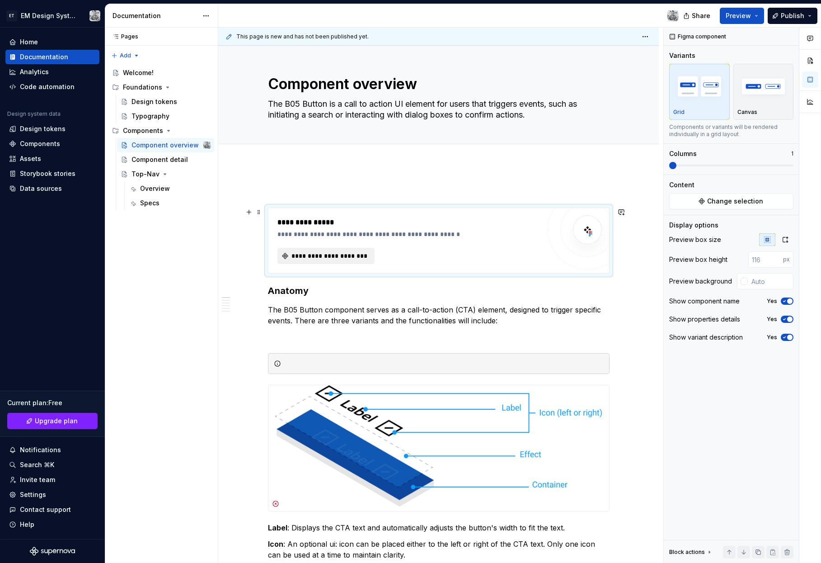
click at [325, 251] on button "**********" at bounding box center [325, 256] width 97 height 16
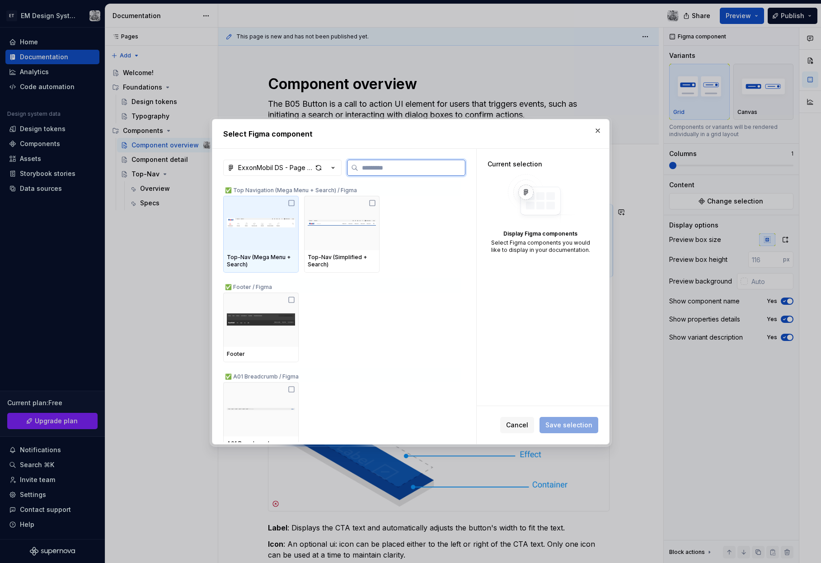
click at [258, 241] on img at bounding box center [261, 222] width 68 height 47
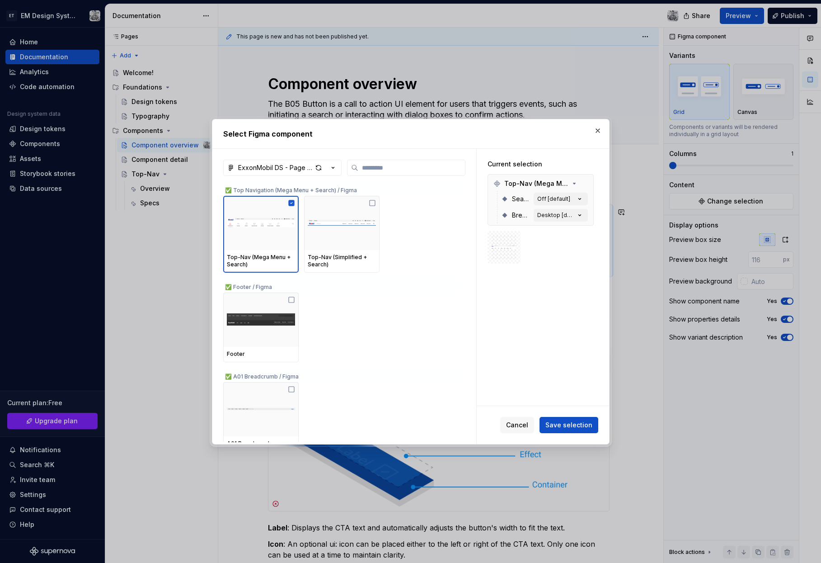
click at [577, 420] on span "Save selection" at bounding box center [568, 424] width 47 height 9
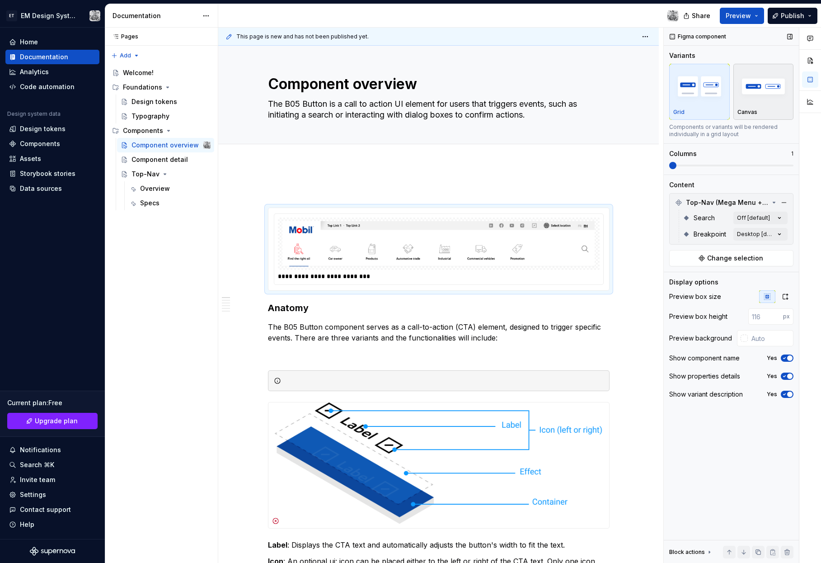
click at [757, 105] on div "Canvas" at bounding box center [763, 92] width 52 height 48
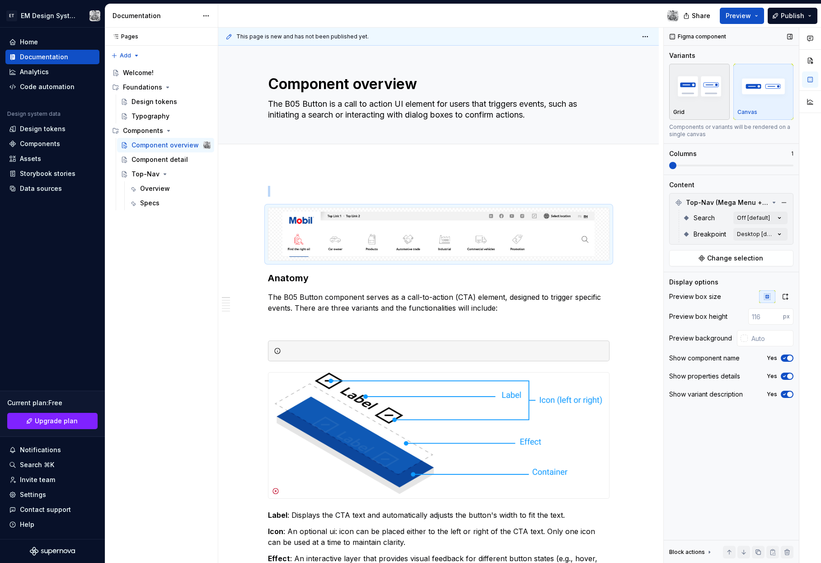
click at [718, 101] on img "button" at bounding box center [699, 86] width 52 height 33
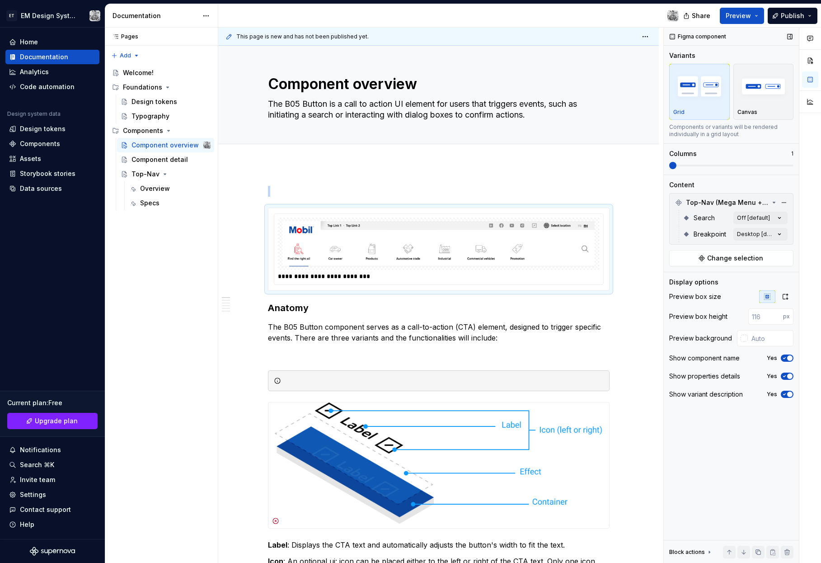
click at [789, 377] on span "button" at bounding box center [789, 375] width 5 height 5
click at [789, 377] on button "No" at bounding box center [787, 375] width 13 height 7
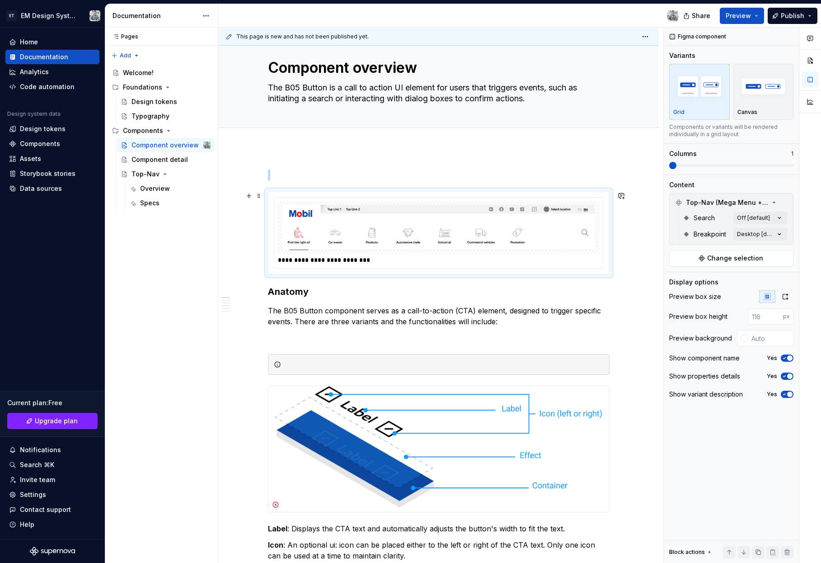
scroll to position [11, 0]
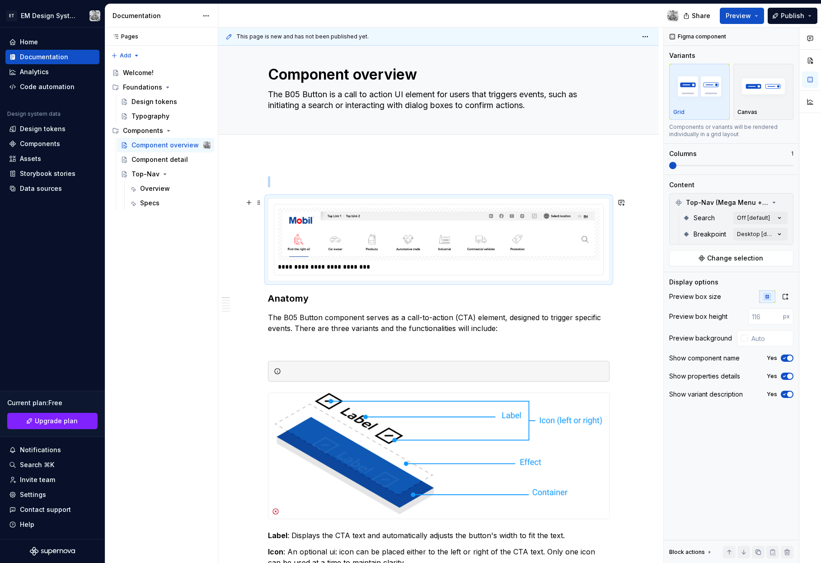
click at [324, 219] on img at bounding box center [439, 233] width 315 height 45
click at [780, 236] on div "Comments Open comments No comments yet Select ‘Comment’ from the block context …" at bounding box center [742, 295] width 157 height 535
click at [687, 277] on span "Desktop" at bounding box center [695, 277] width 26 height 9
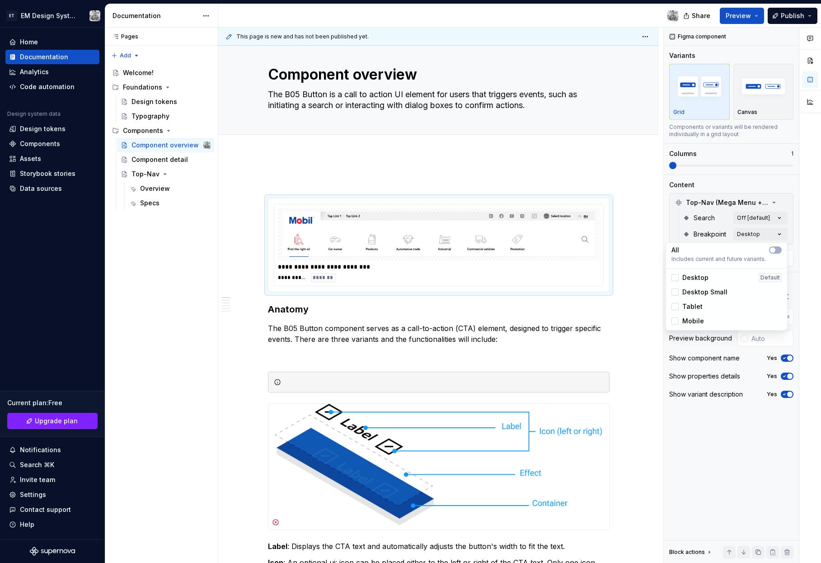
click at [766, 221] on div "Comments Open comments No comments yet Select ‘Comment’ from the block context …" at bounding box center [742, 295] width 157 height 535
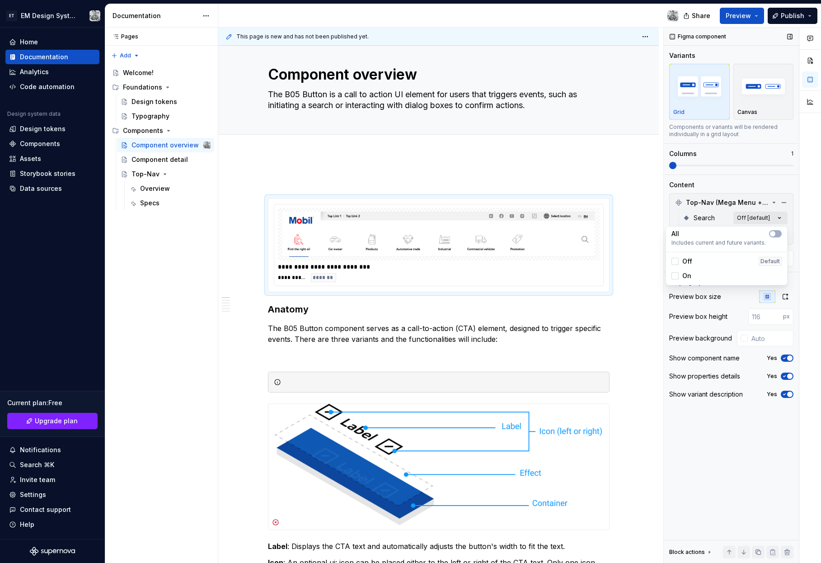
click at [766, 217] on div "Comments Open comments No comments yet Select ‘Comment’ from the block context …" at bounding box center [742, 295] width 157 height 535
click at [675, 276] on div at bounding box center [675, 275] width 7 height 7
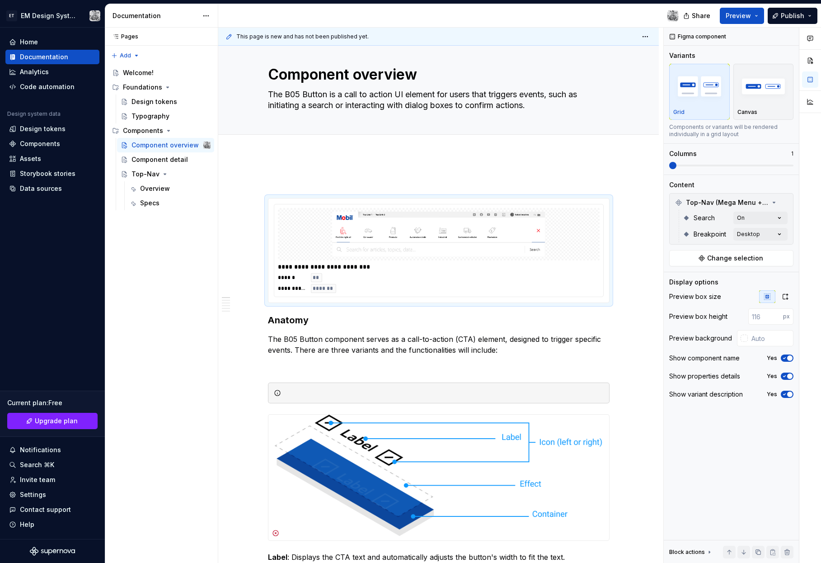
click at [755, 298] on div "Comments Open comments No comments yet Select ‘Comment’ from the block context …" at bounding box center [742, 295] width 157 height 535
click at [786, 296] on icon "button" at bounding box center [785, 296] width 7 height 7
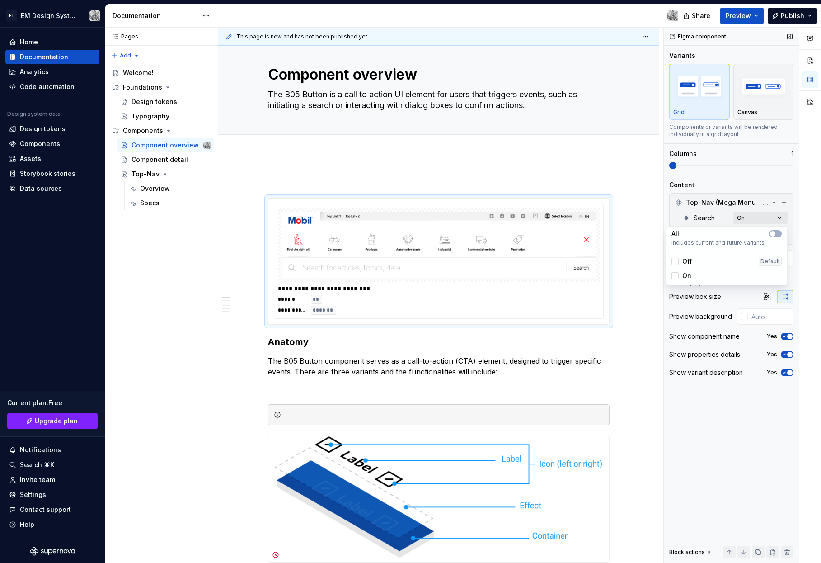
click at [766, 221] on div "Comments Open comments No comments yet Select ‘Comment’ from the block context …" at bounding box center [742, 295] width 157 height 535
click at [679, 259] on div "Off" at bounding box center [682, 261] width 21 height 9
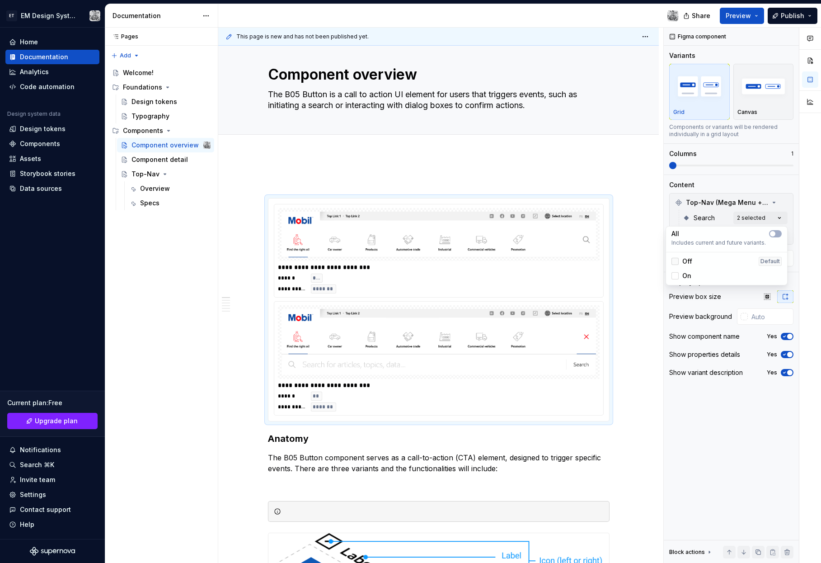
click at [675, 261] on icon at bounding box center [675, 261] width 0 height 0
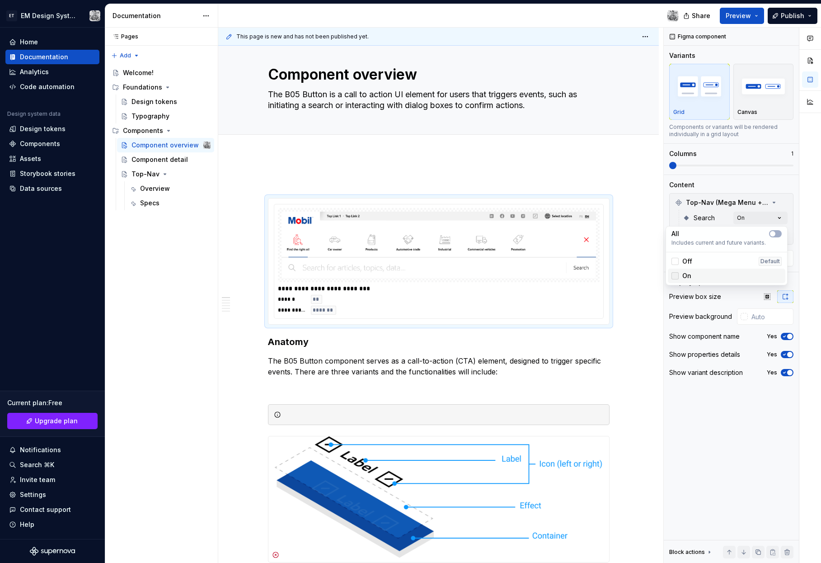
click at [675, 276] on icon at bounding box center [675, 276] width 0 height 0
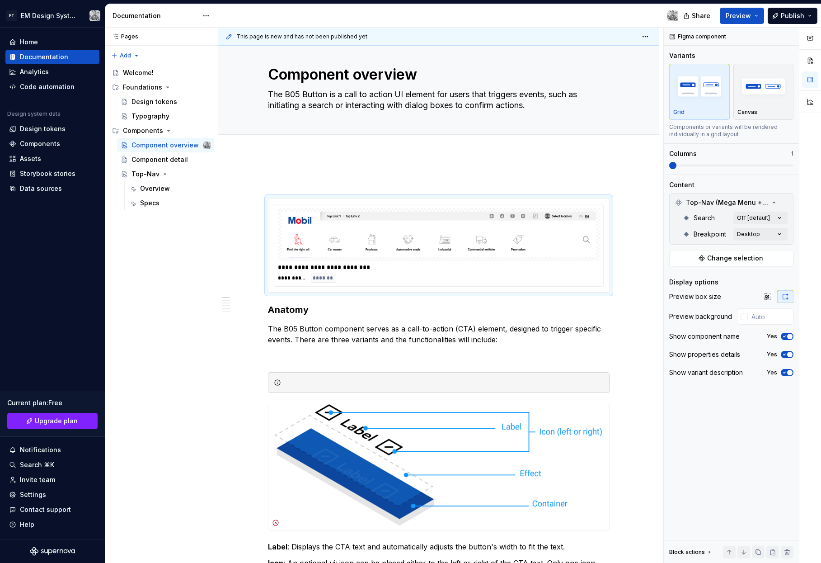
click at [716, 212] on div "Comments Open comments No comments yet Select ‘Comment’ from the block context …" at bounding box center [742, 295] width 157 height 535
click at [766, 236] on div "Comments Open comments No comments yet Select ‘Comment’ from the block context …" at bounding box center [742, 295] width 157 height 535
click at [766, 275] on div "Default" at bounding box center [770, 277] width 23 height 9
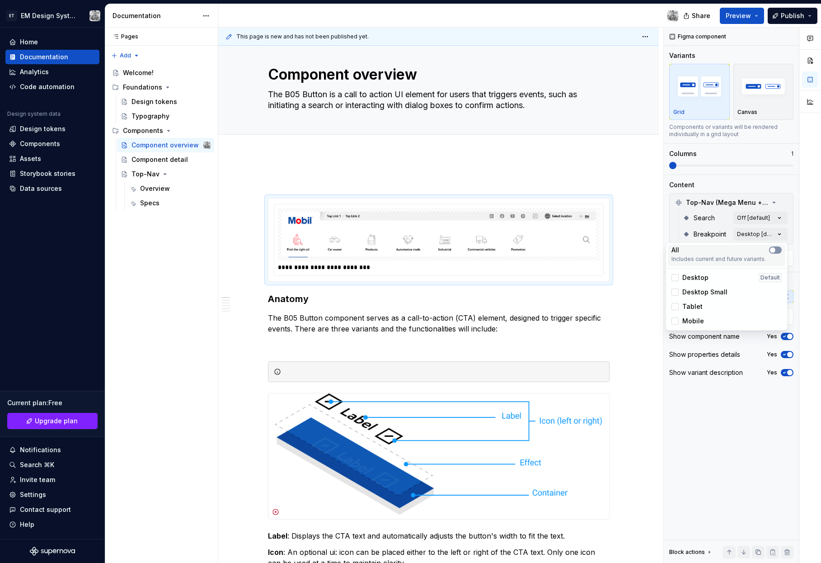
click at [774, 249] on span "button" at bounding box center [772, 249] width 5 height 5
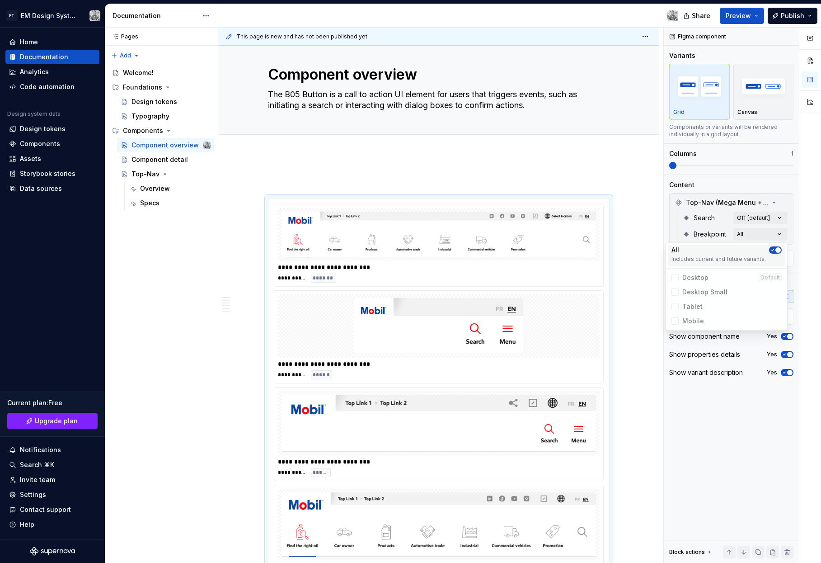
click at [774, 249] on icon "button" at bounding box center [772, 249] width 7 height 5
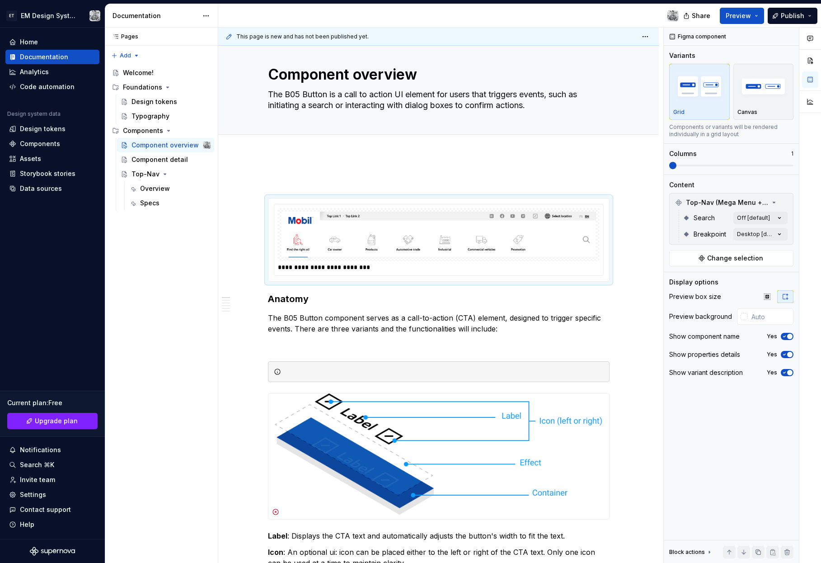
click at [669, 226] on div "Comments Open comments No comments yet Select ‘Comment’ from the block context …" at bounding box center [742, 295] width 157 height 535
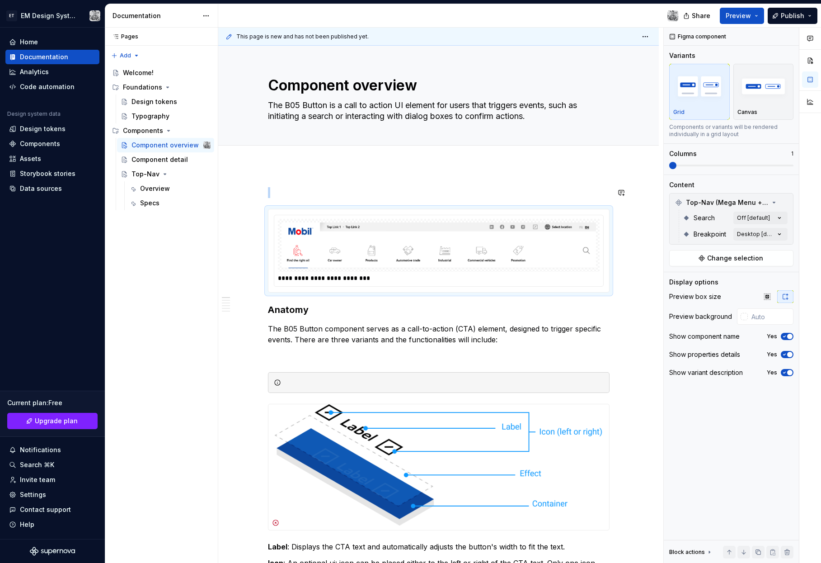
drag, startPoint x: 427, startPoint y: 262, endPoint x: 419, endPoint y: 161, distance: 100.6
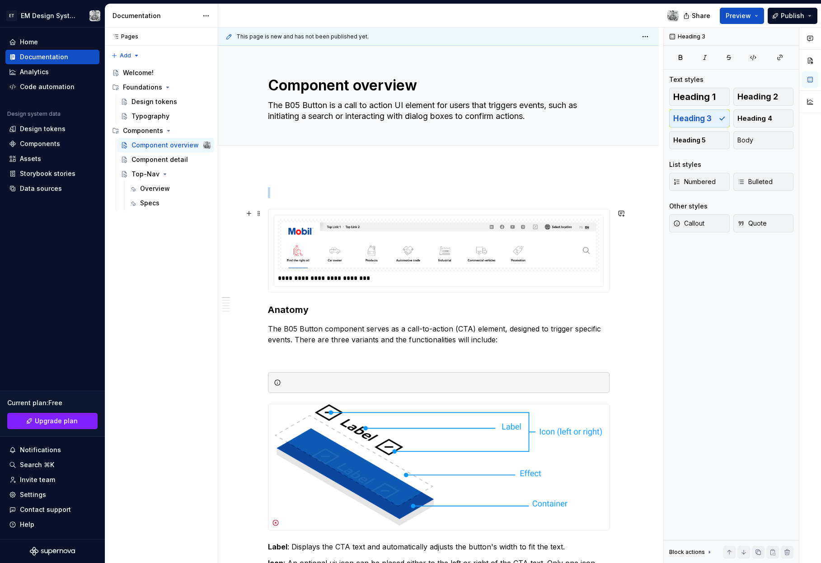
click at [286, 262] on img at bounding box center [439, 245] width 315 height 46
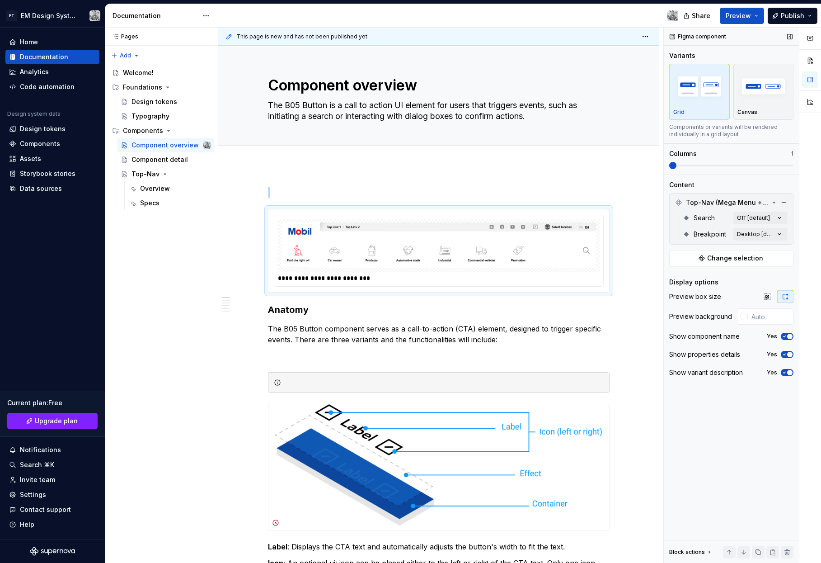
click at [728, 550] on button "button" at bounding box center [729, 551] width 13 height 13
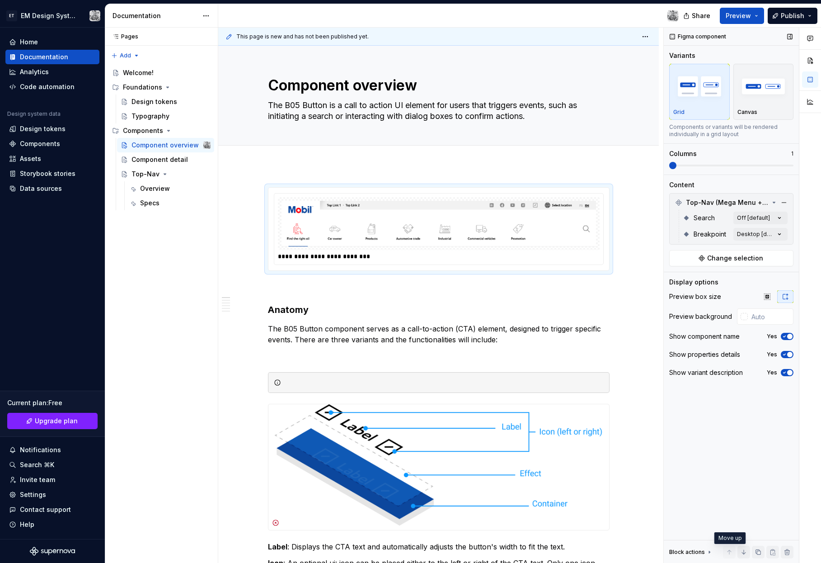
click at [728, 549] on span at bounding box center [729, 551] width 13 height 13
drag, startPoint x: 728, startPoint y: 549, endPoint x: 664, endPoint y: 484, distance: 91.1
click at [728, 549] on span at bounding box center [729, 551] width 13 height 13
click at [728, 416] on div "Figma component Variants Grid Canvas Components or variants will be rendered in…" at bounding box center [731, 295] width 135 height 535
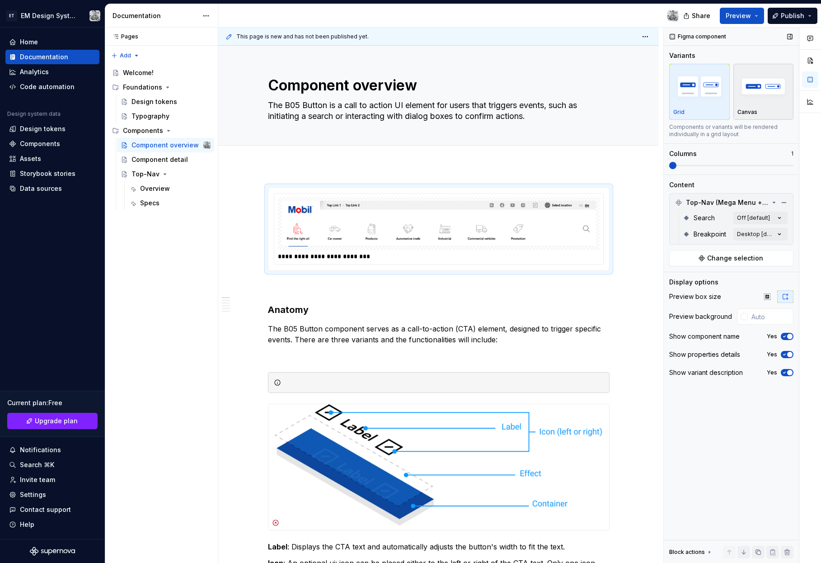
click at [760, 99] on img "button" at bounding box center [763, 86] width 52 height 33
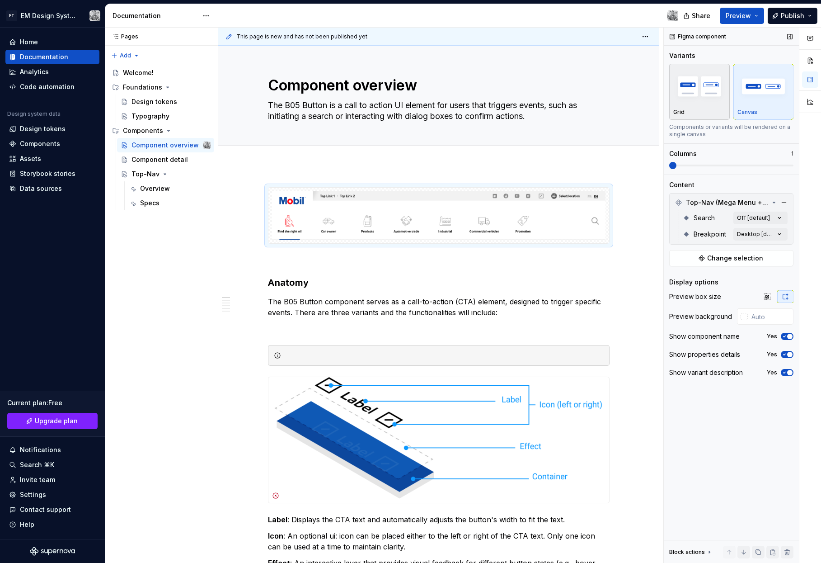
click at [716, 97] on img "button" at bounding box center [699, 86] width 52 height 33
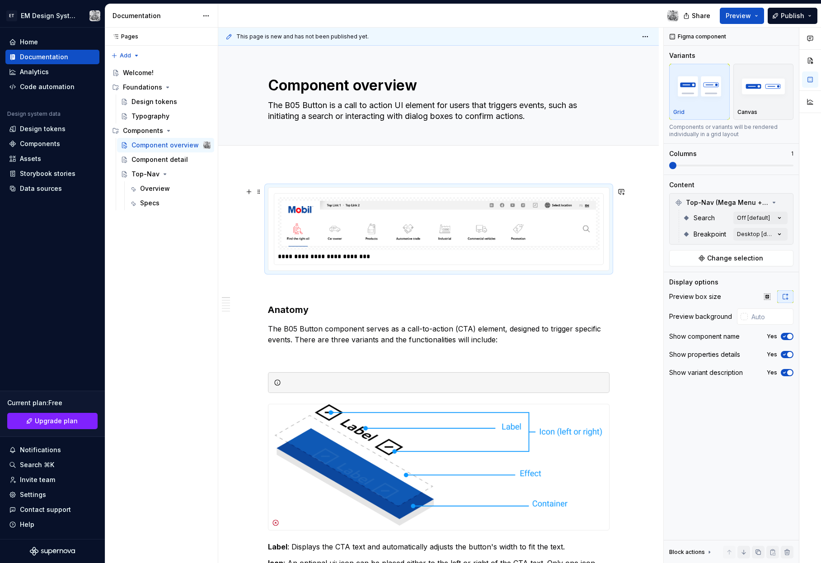
type textarea "*"
